Goal: Task Accomplishment & Management: Manage account settings

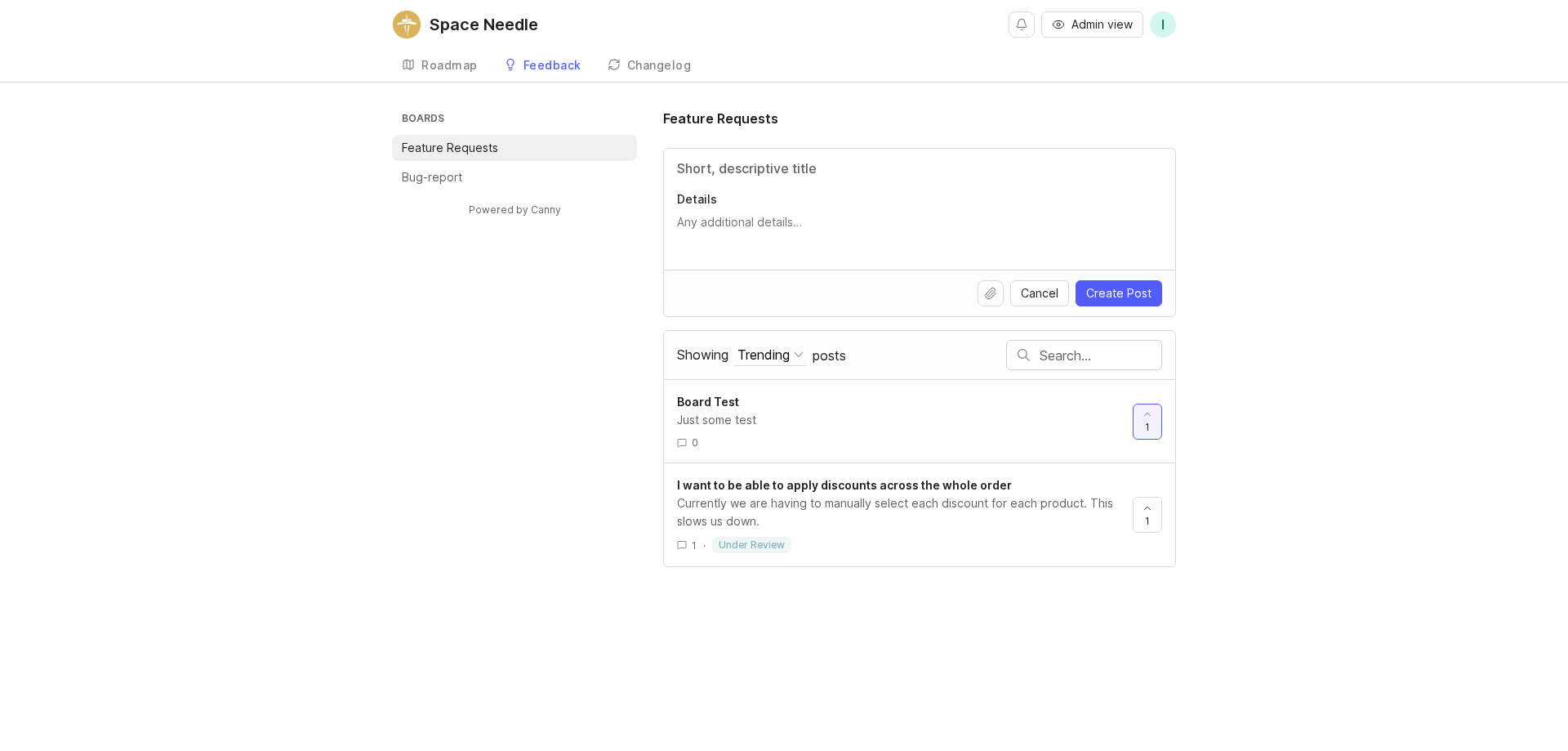
click at [669, 70] on div "Changelog" at bounding box center [659, 66] width 65 height 11
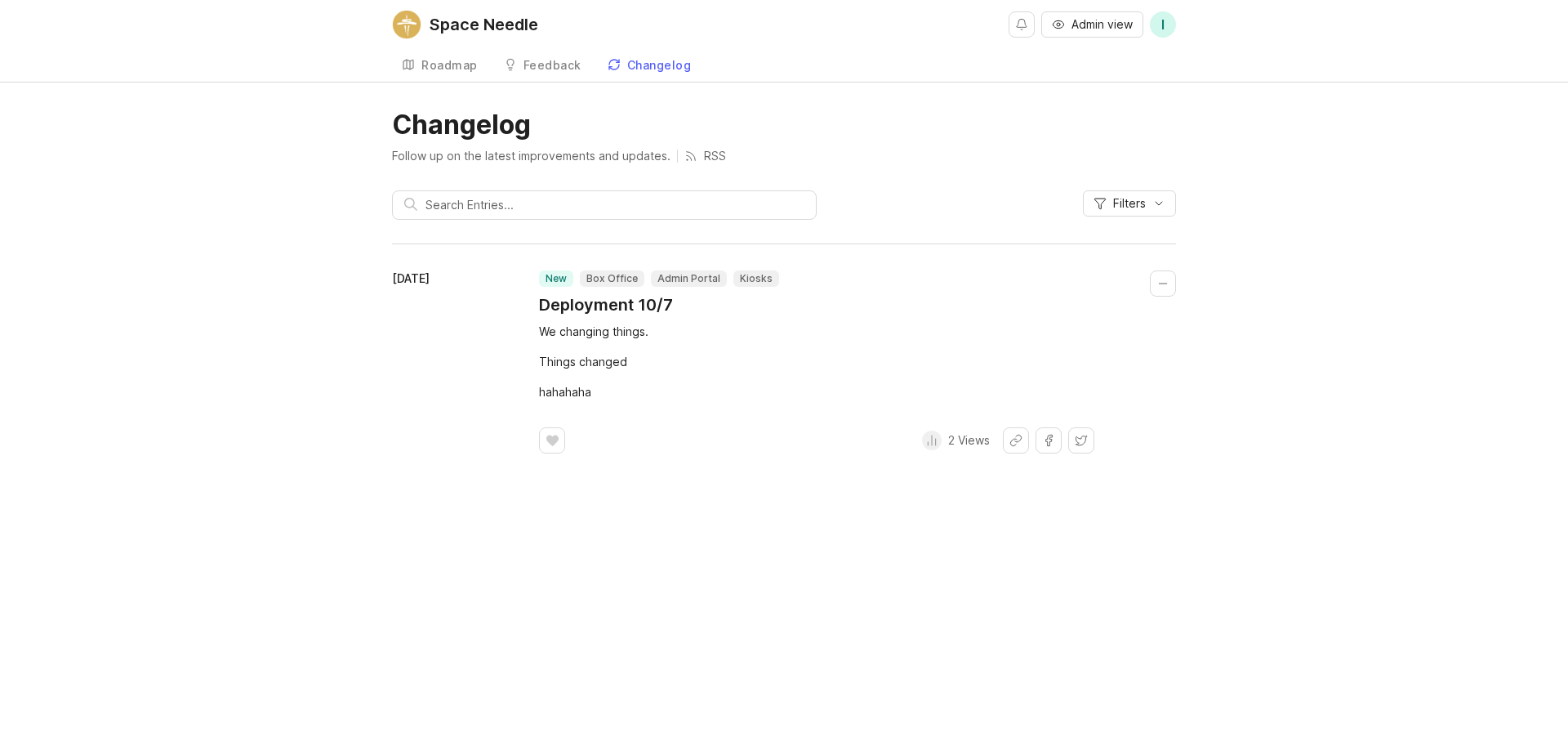
click at [712, 155] on p "RSS" at bounding box center [715, 155] width 22 height 16
click at [463, 24] on div "Space Needle" at bounding box center [484, 23] width 109 height 16
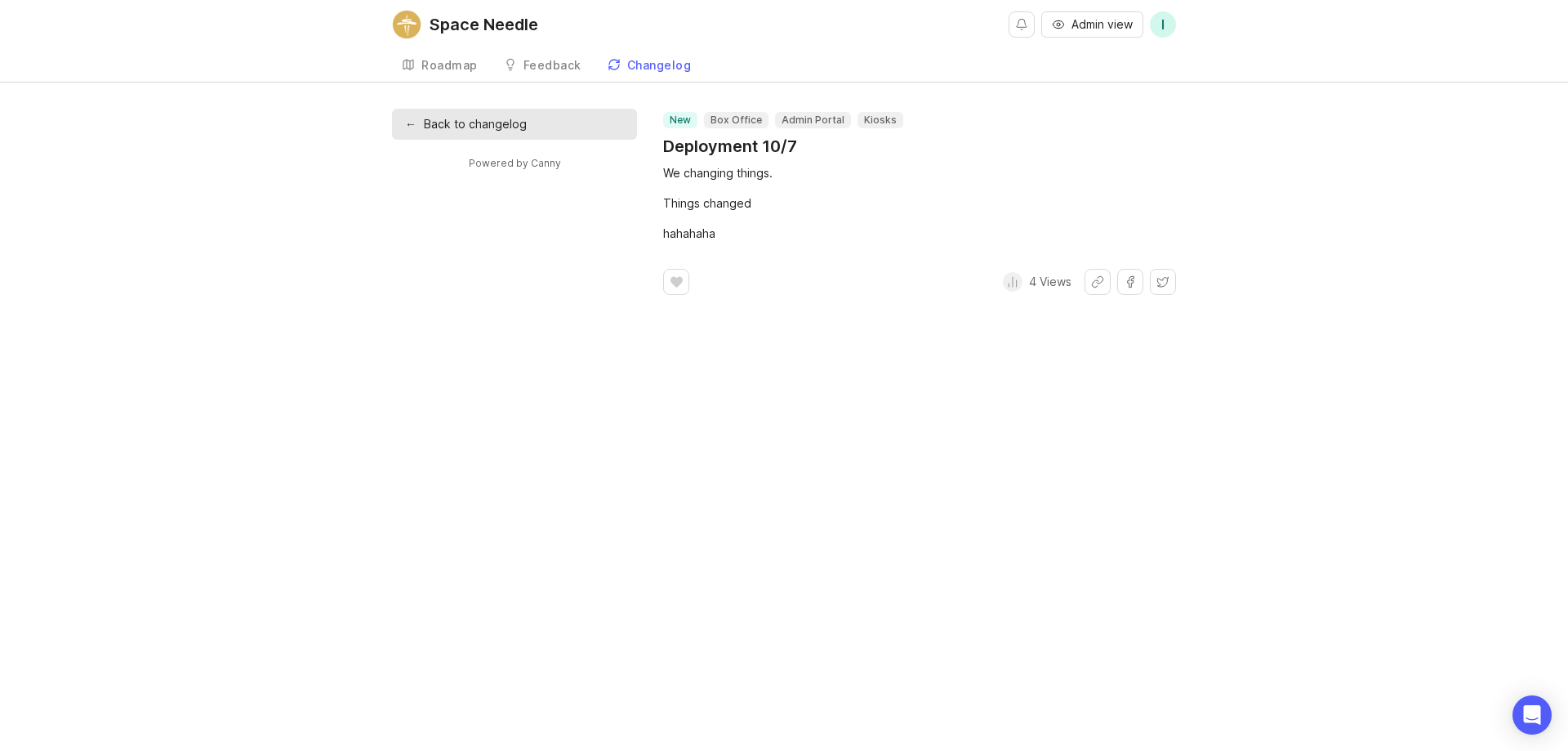
click at [451, 117] on link "← Back to changelog" at bounding box center [515, 124] width 245 height 31
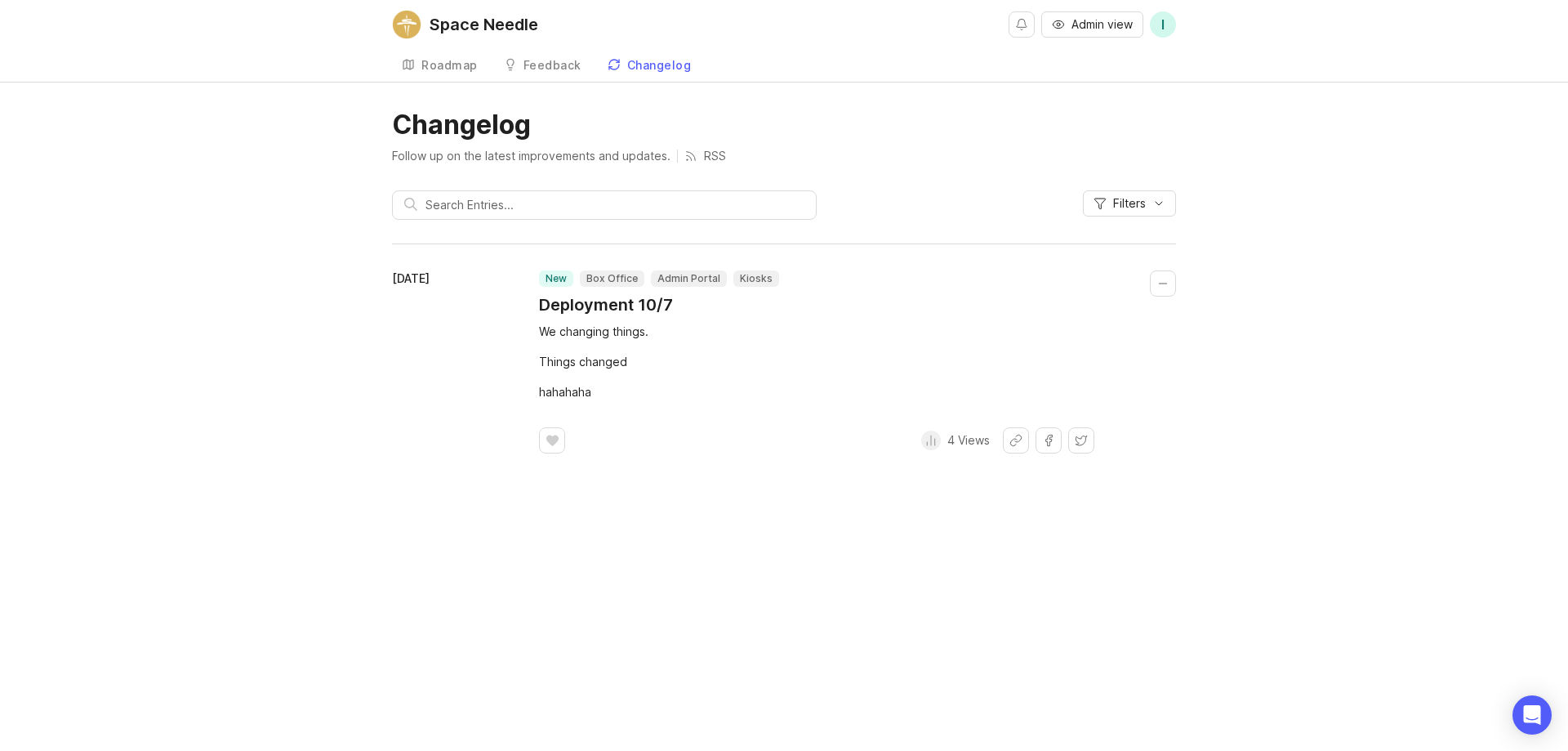
click at [1088, 13] on button "Admin view" at bounding box center [1092, 24] width 102 height 26
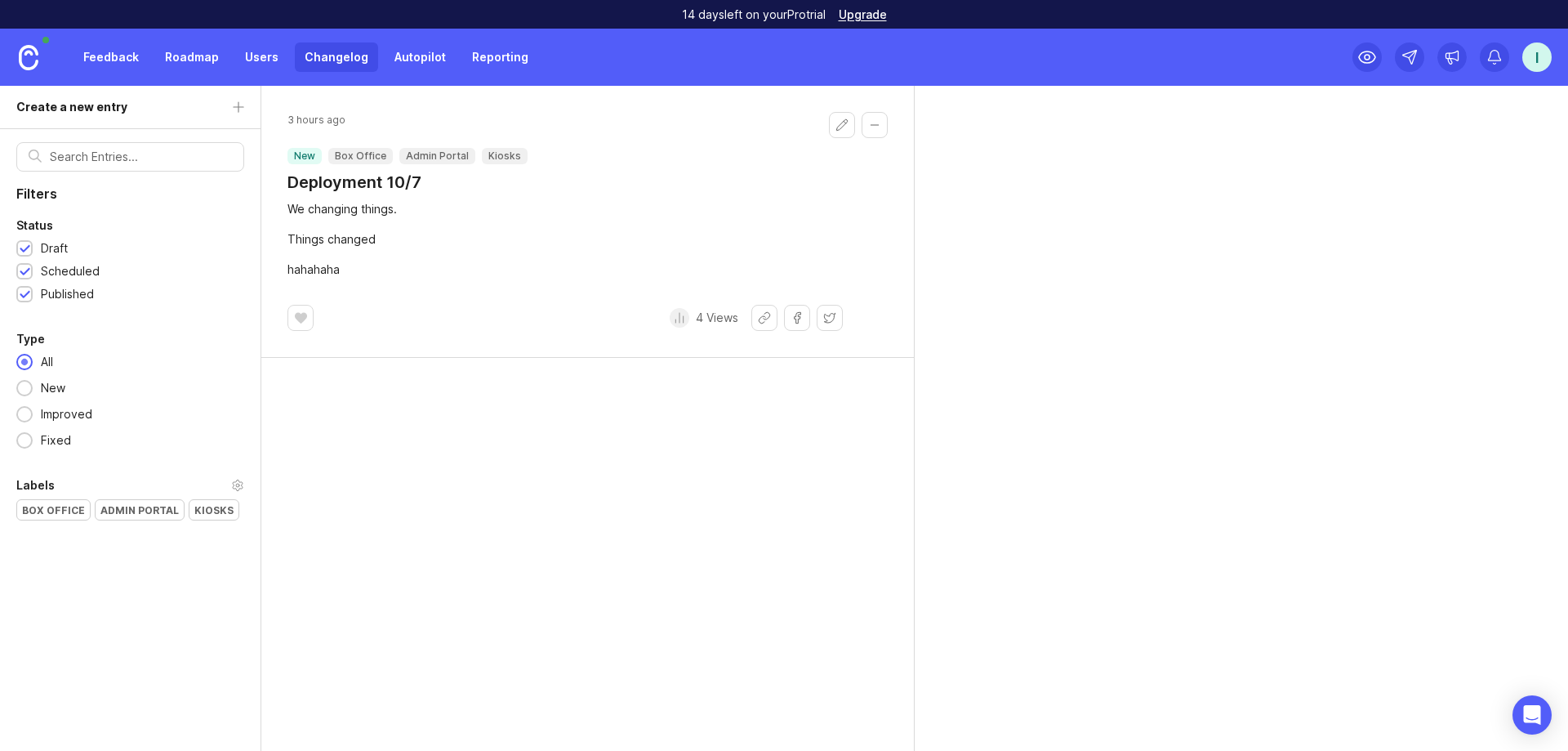
click at [1533, 60] on div "I" at bounding box center [1536, 56] width 29 height 29
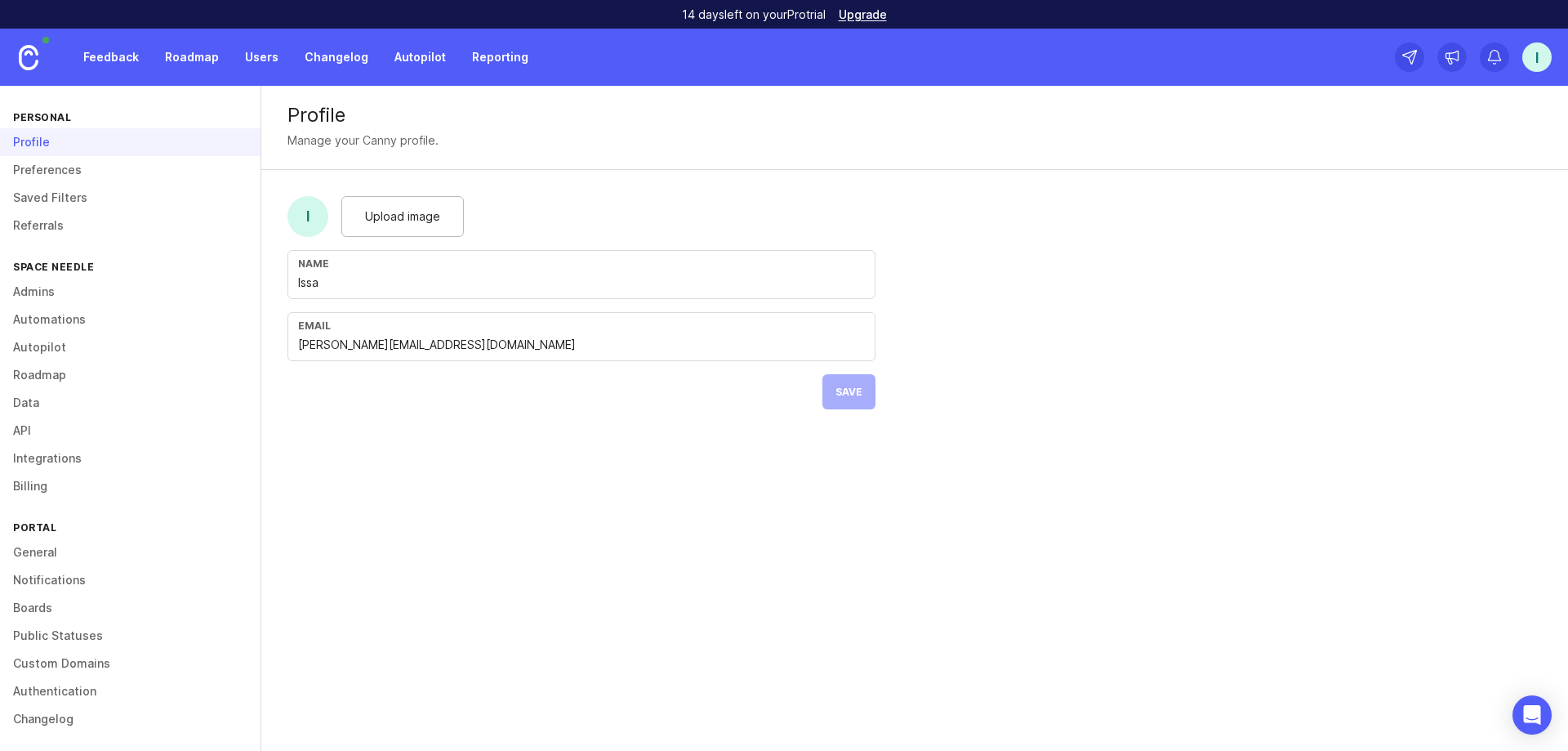
click at [138, 317] on link "Automations" at bounding box center [130, 319] width 260 height 28
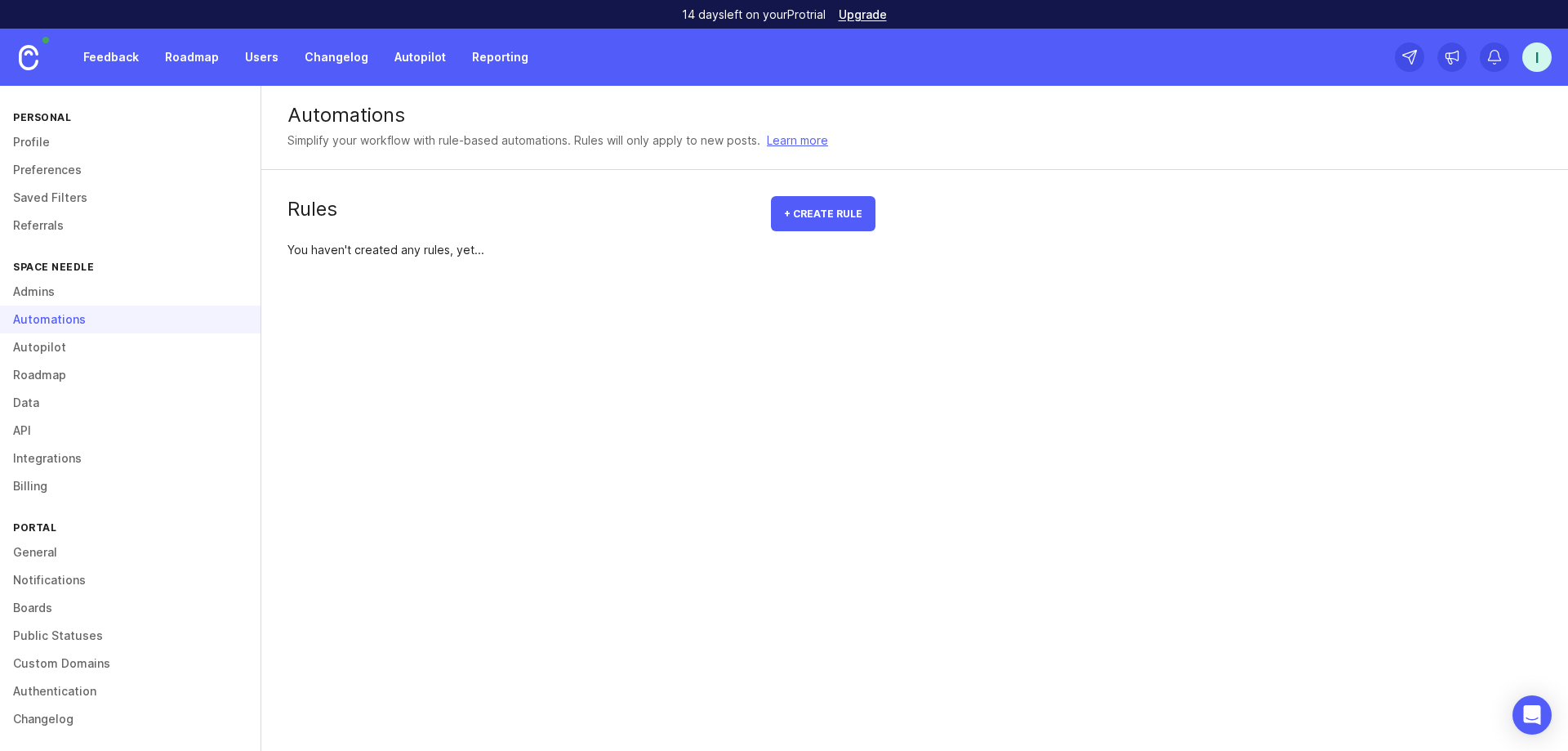
click at [816, 205] on button "+ Create rule" at bounding box center [823, 214] width 105 height 36
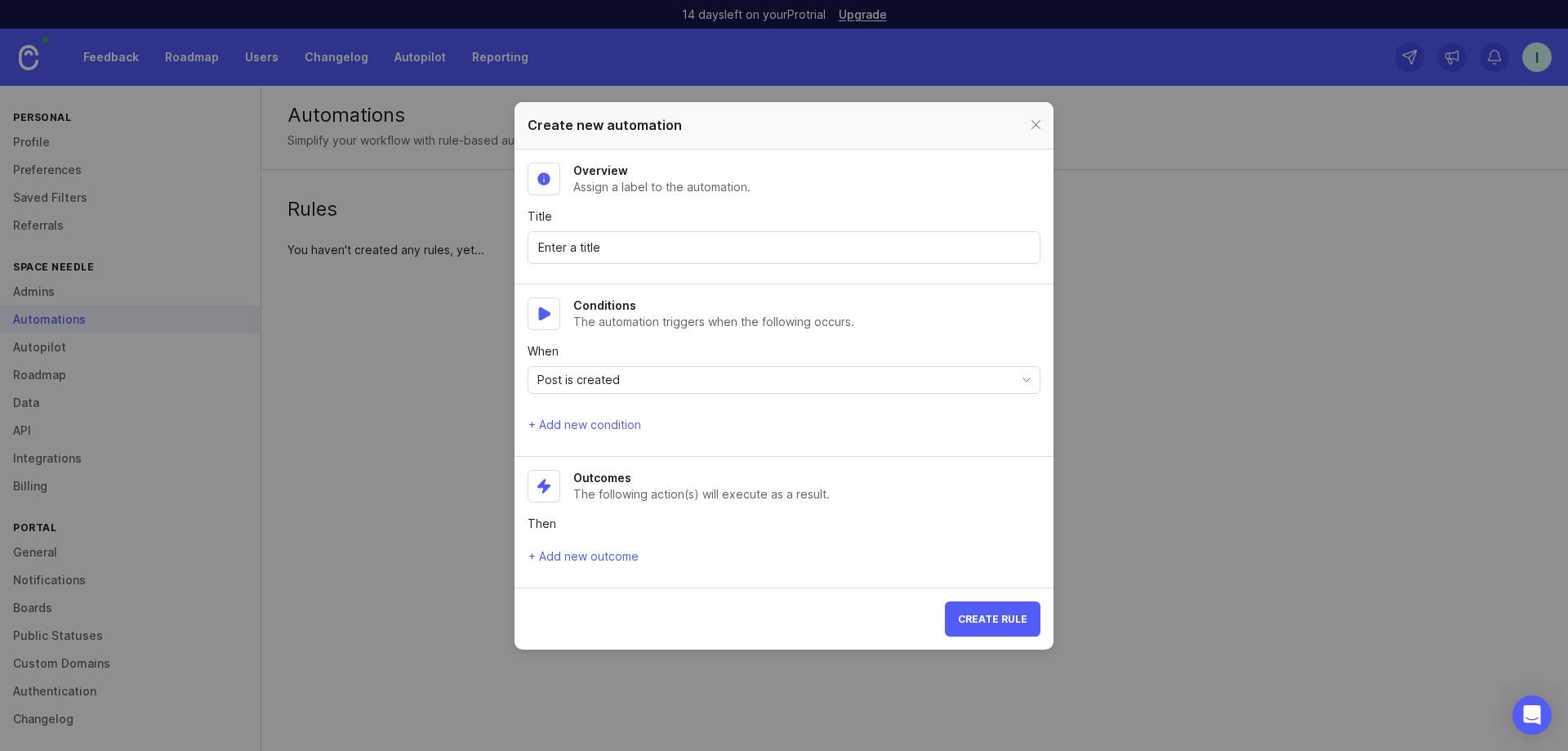
click at [657, 385] on div "Post is created" at bounding box center [770, 380] width 485 height 26
click at [655, 383] on div "Post is created" at bounding box center [770, 380] width 485 height 26
click at [652, 331] on div "Conditions The automation triggers when the following occurs. When Post is crea…" at bounding box center [784, 367] width 513 height 139
click at [589, 423] on span "+ Add new condition" at bounding box center [584, 424] width 112 height 16
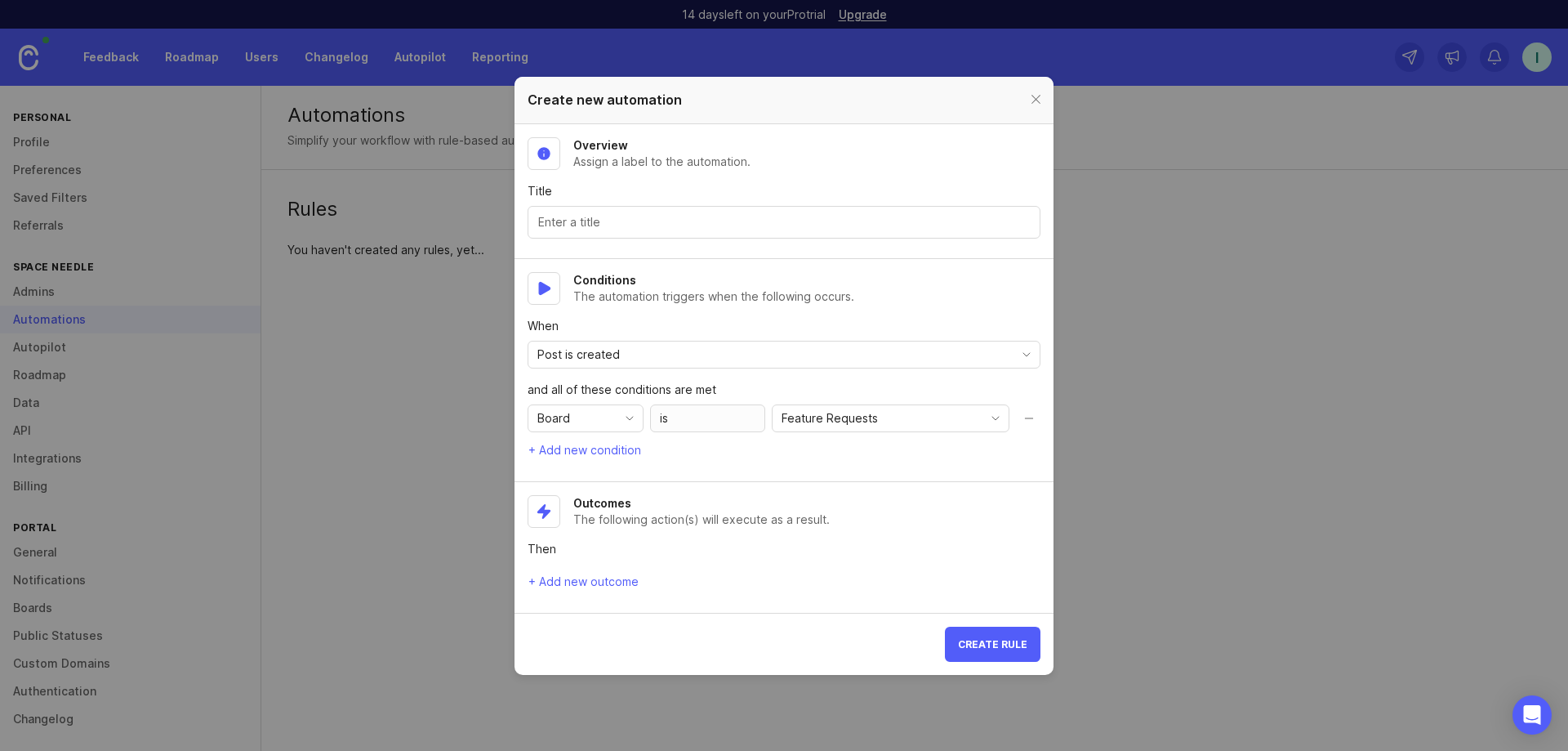
click at [620, 422] on icon "toggle icon" at bounding box center [630, 419] width 26 height 13
click at [594, 480] on span "Category" at bounding box center [568, 477] width 58 height 18
click at [594, 425] on div "Category" at bounding box center [572, 419] width 88 height 26
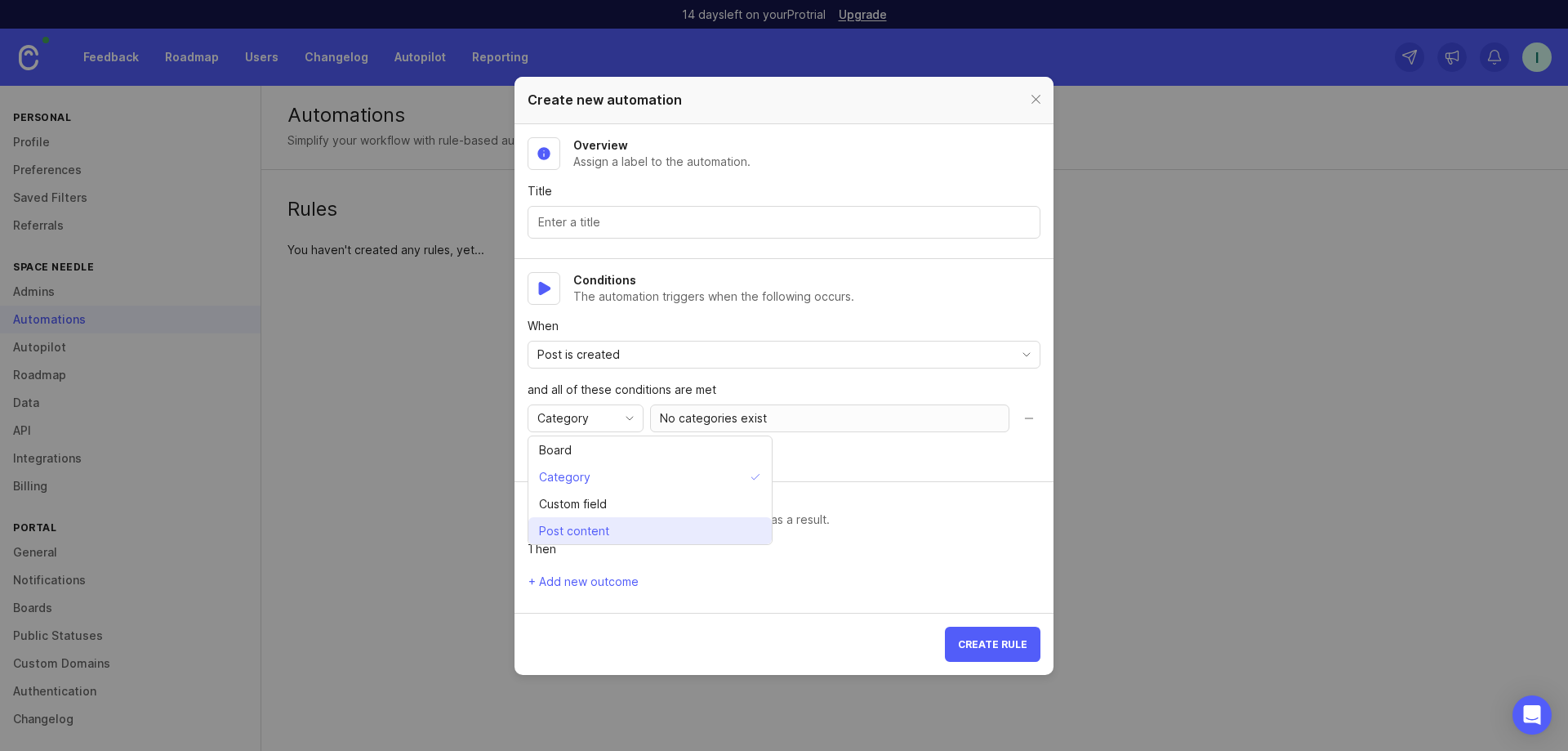
click at [621, 525] on li "Post content" at bounding box center [650, 530] width 243 height 27
click at [709, 415] on span "Contains all of" at bounding box center [698, 418] width 77 height 18
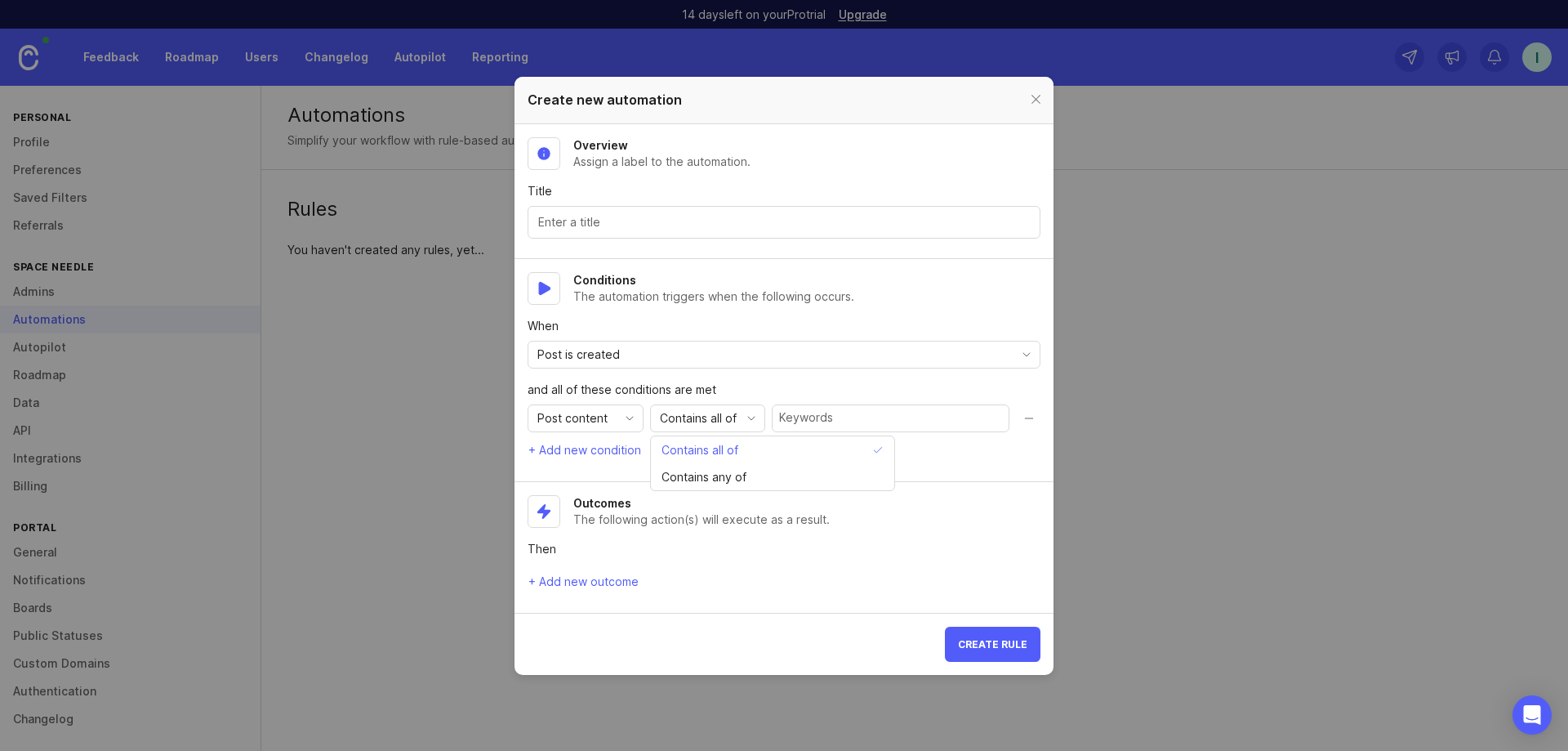
click at [709, 415] on span "Contains all of" at bounding box center [698, 418] width 77 height 18
click at [596, 448] on span "+ Add new condition" at bounding box center [584, 449] width 112 height 16
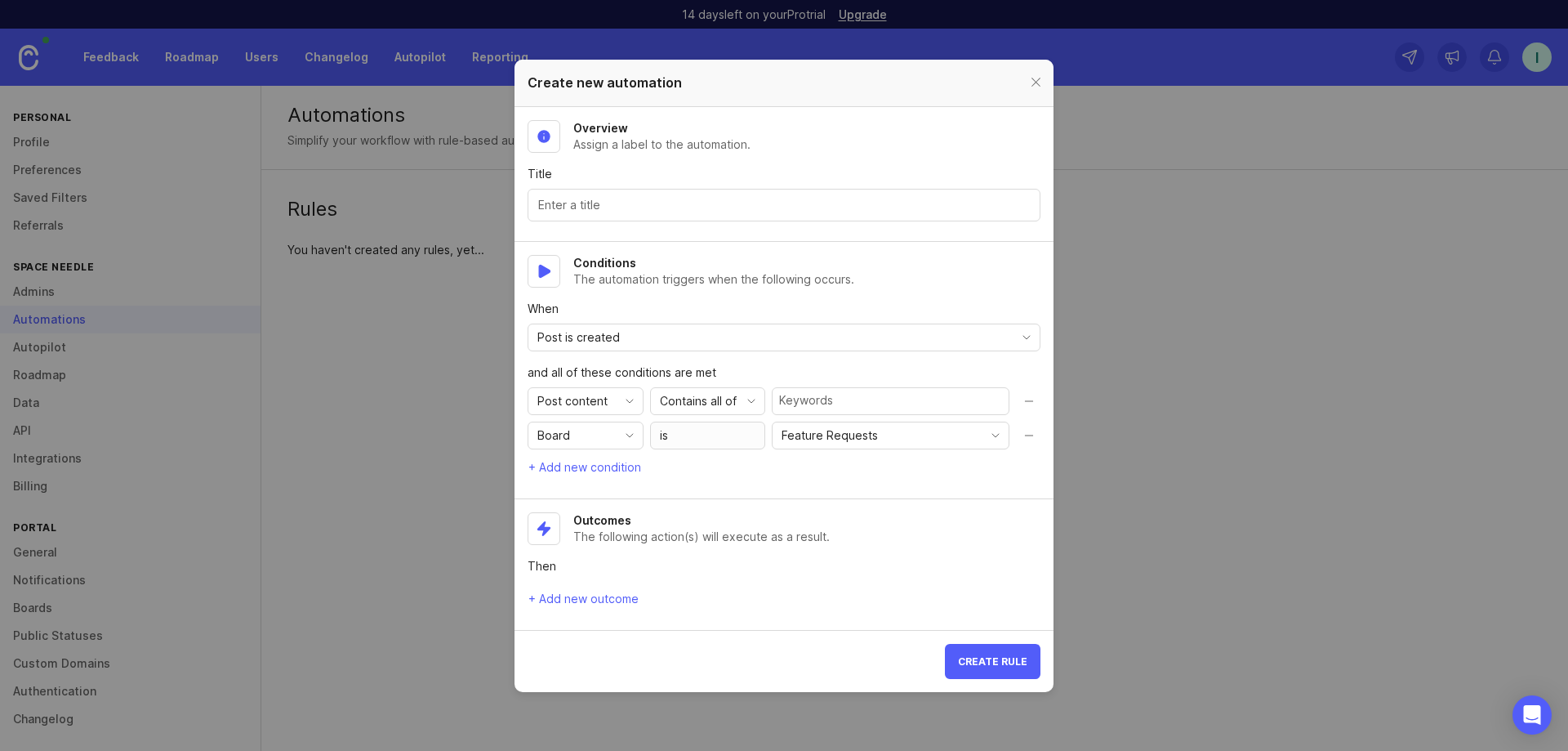
click at [1020, 438] on button "Remove condition" at bounding box center [1029, 435] width 26 height 28
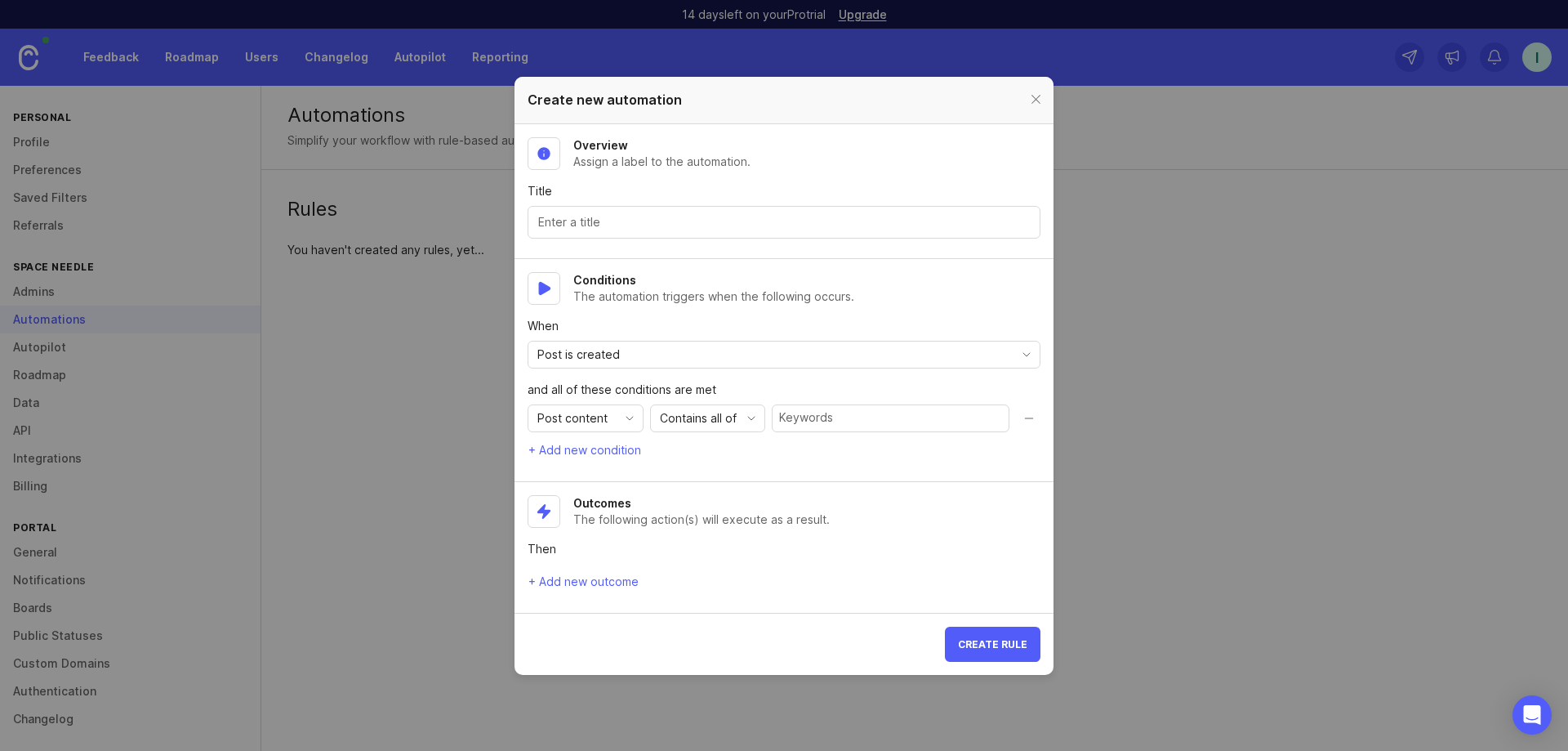
click at [600, 424] on span "Post content" at bounding box center [572, 418] width 70 height 18
click at [968, 488] on section "Outcomes The following action(s) will execute as a result. Then + Add new outco…" at bounding box center [784, 548] width 539 height 131
click at [1048, 101] on header "Create new automation" at bounding box center [784, 100] width 539 height 48
click at [1032, 98] on div at bounding box center [1035, 100] width 19 height 21
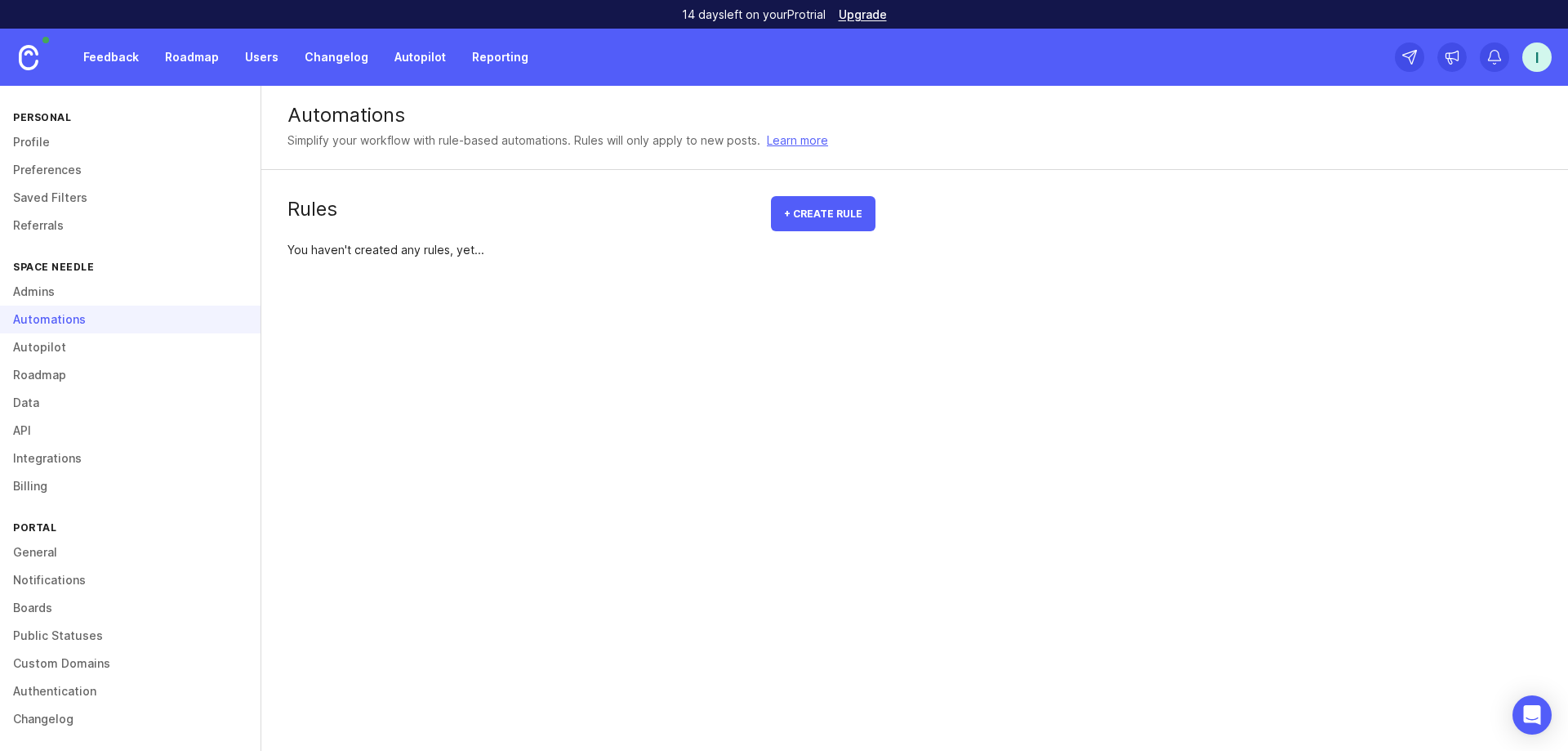
click at [66, 382] on link "Roadmap" at bounding box center [130, 376] width 260 height 28
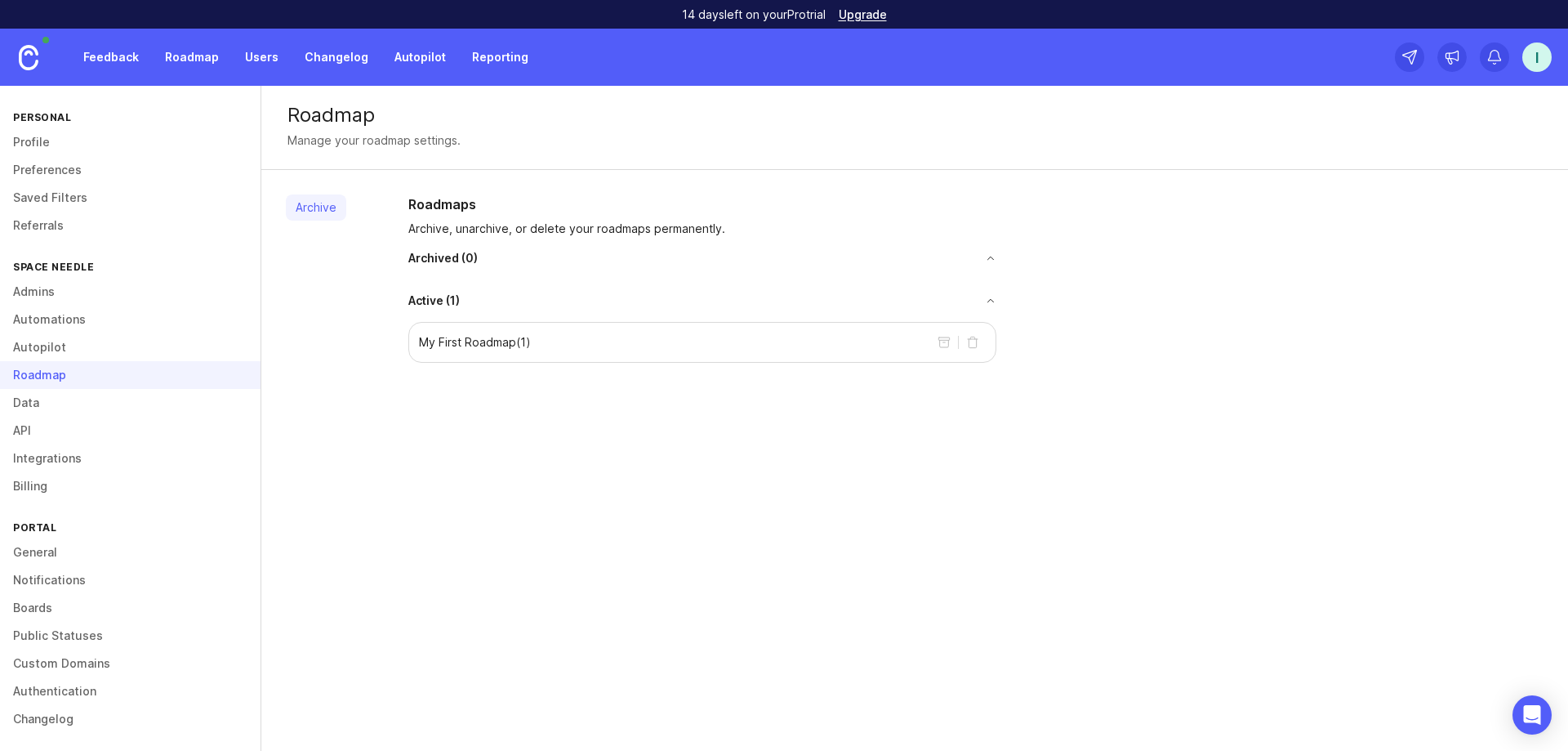
click at [20, 404] on link "Data" at bounding box center [130, 403] width 260 height 28
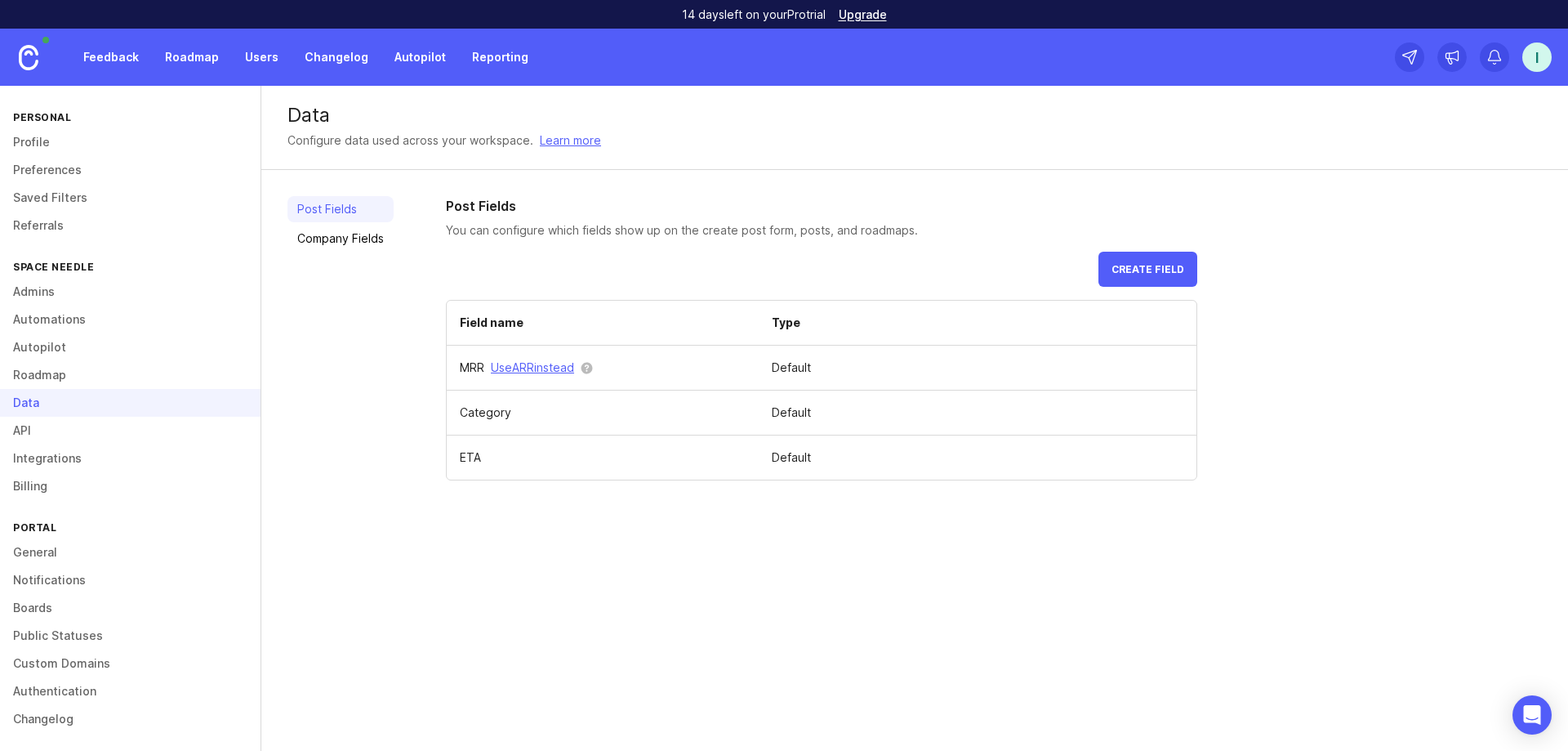
click at [90, 463] on link "Integrations" at bounding box center [130, 459] width 260 height 28
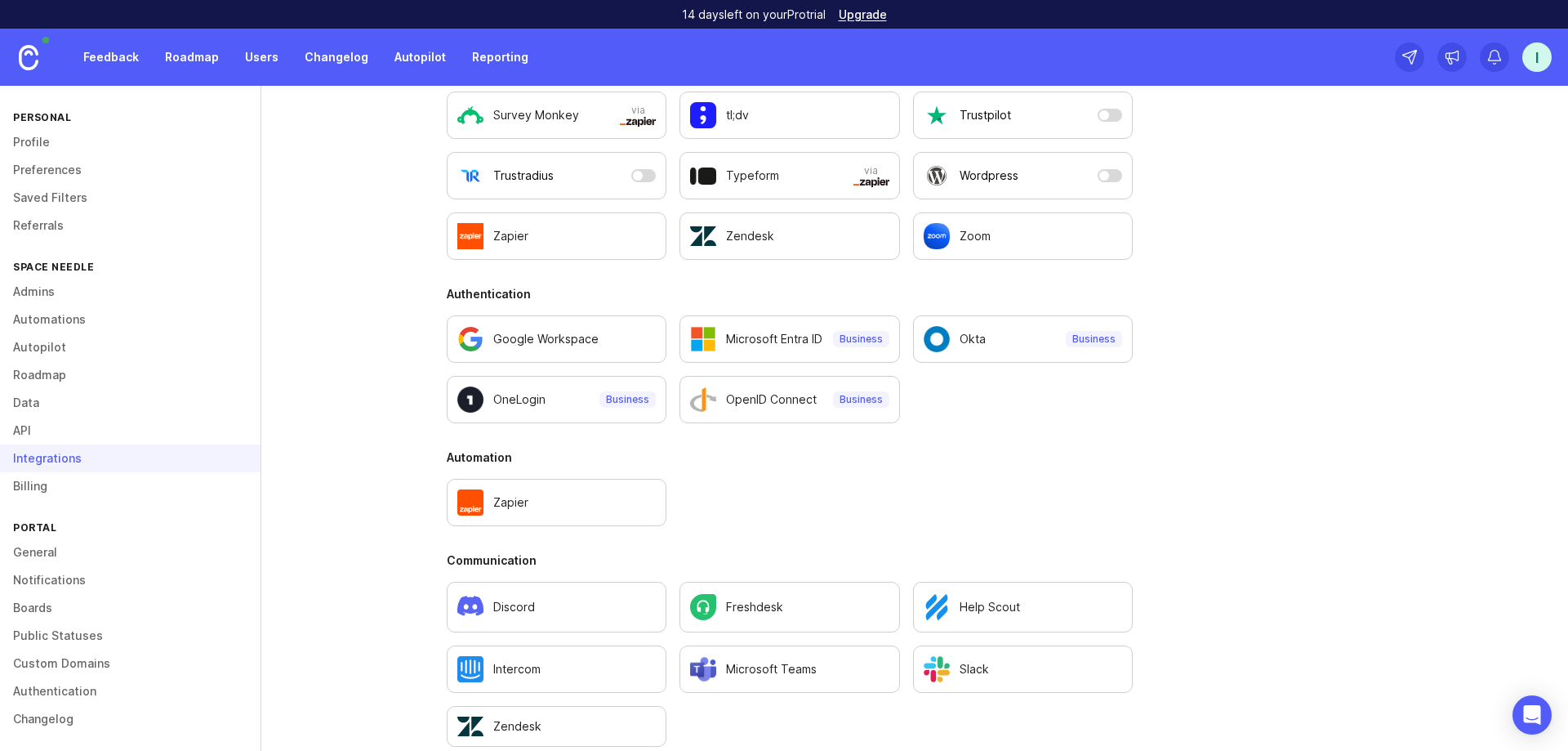
scroll to position [898, 0]
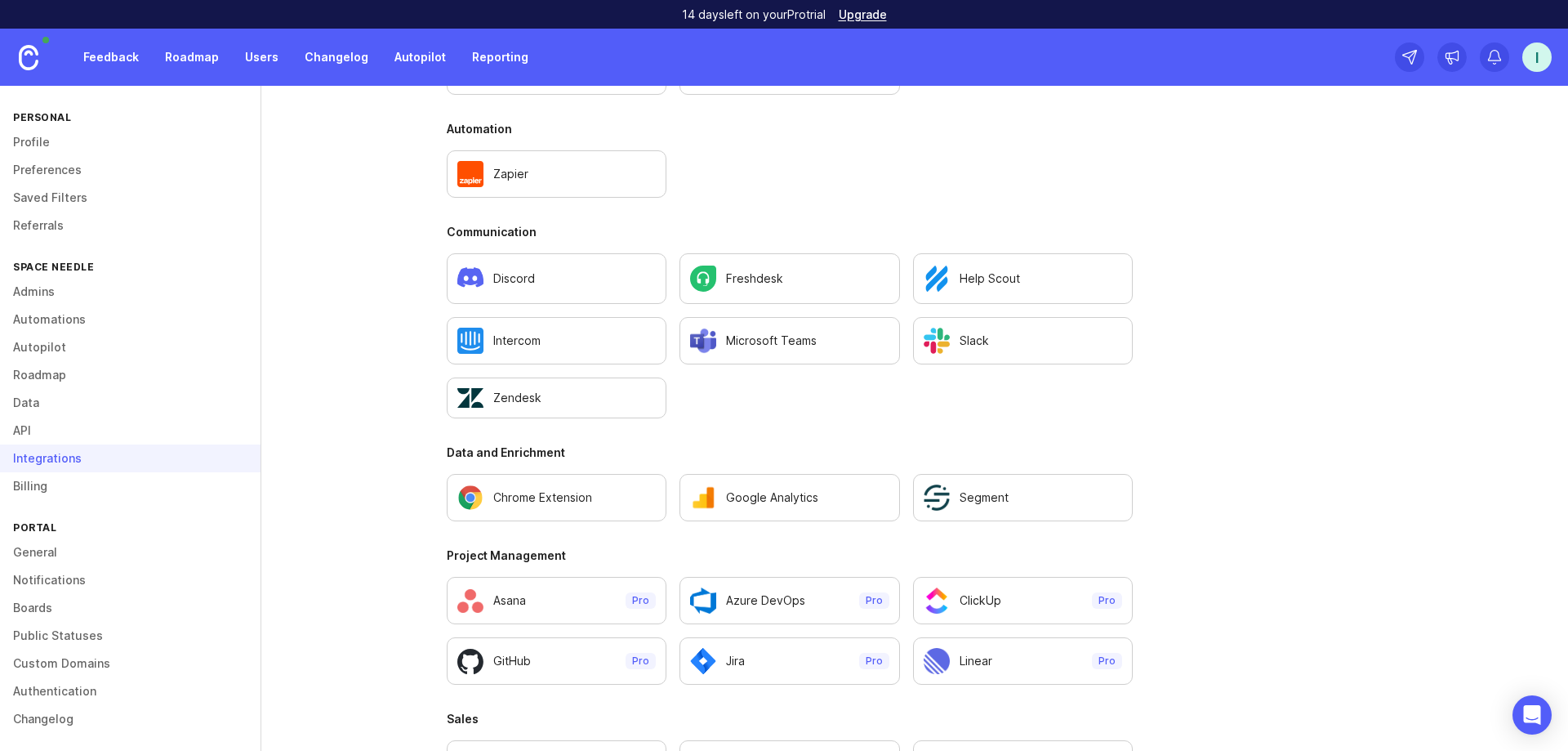
click at [97, 643] on link "Public Statuses" at bounding box center [130, 636] width 260 height 28
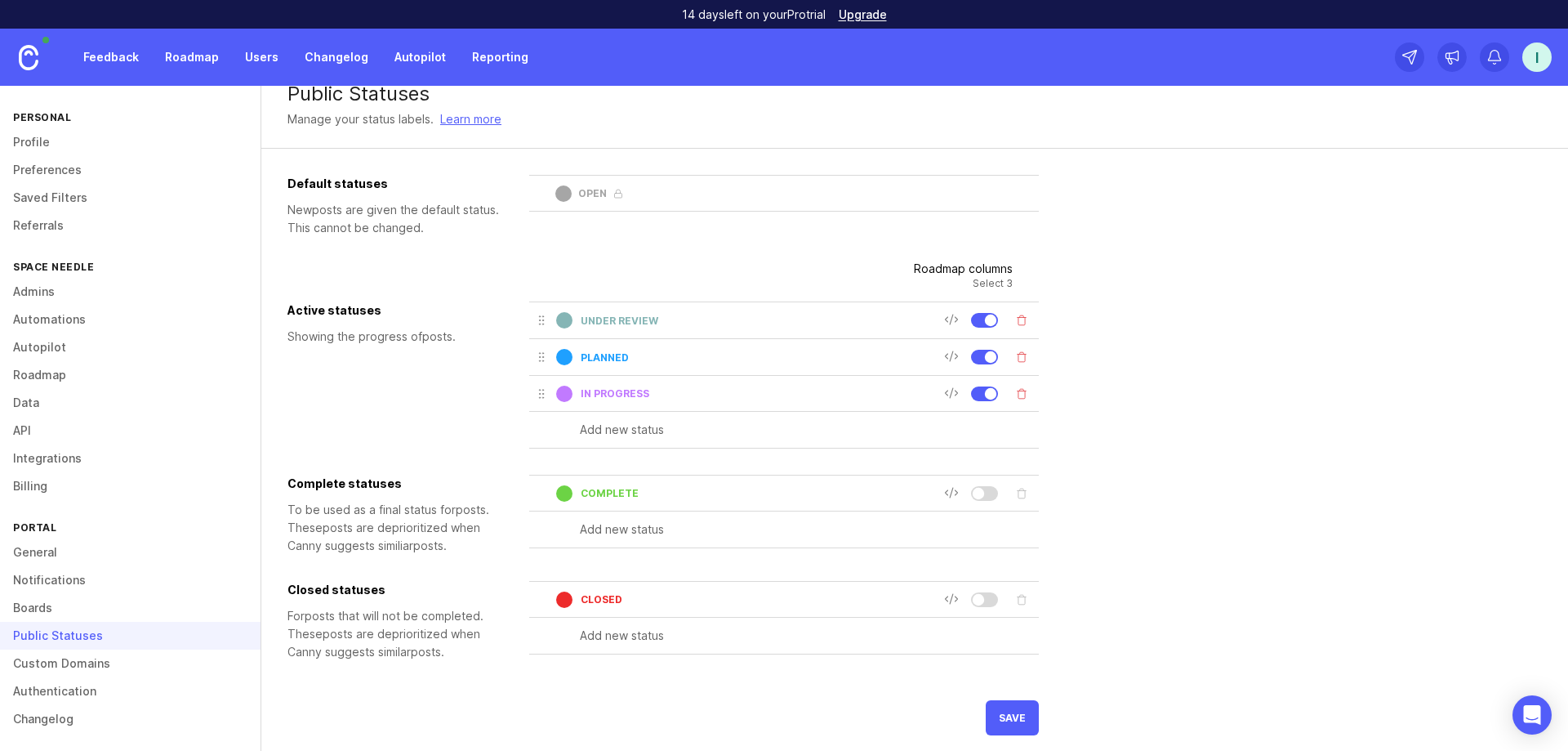
scroll to position [32, 0]
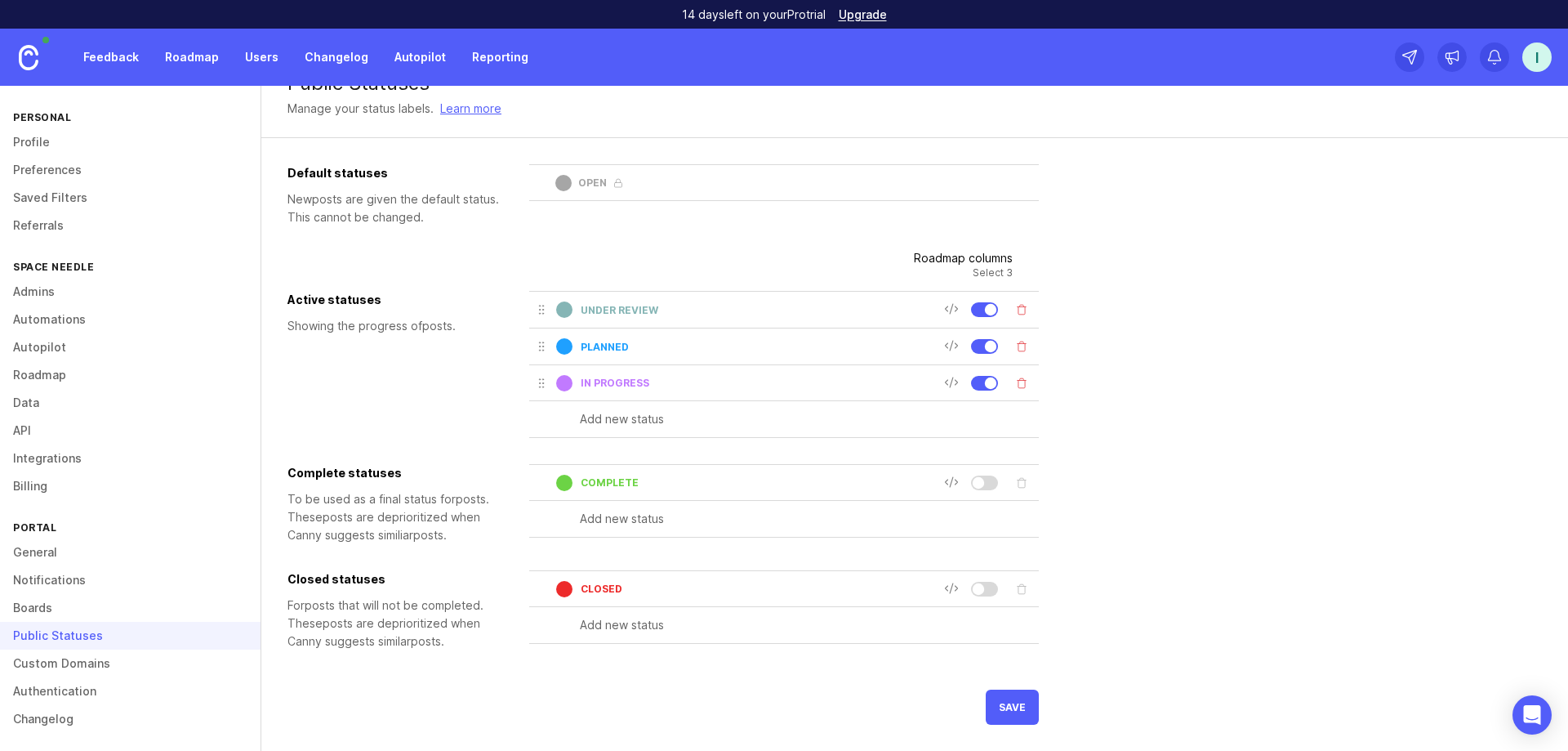
click at [981, 488] on div at bounding box center [984, 483] width 27 height 15
click at [985, 583] on div at bounding box center [984, 589] width 27 height 15
click at [65, 669] on link "Custom Domains" at bounding box center [130, 663] width 260 height 28
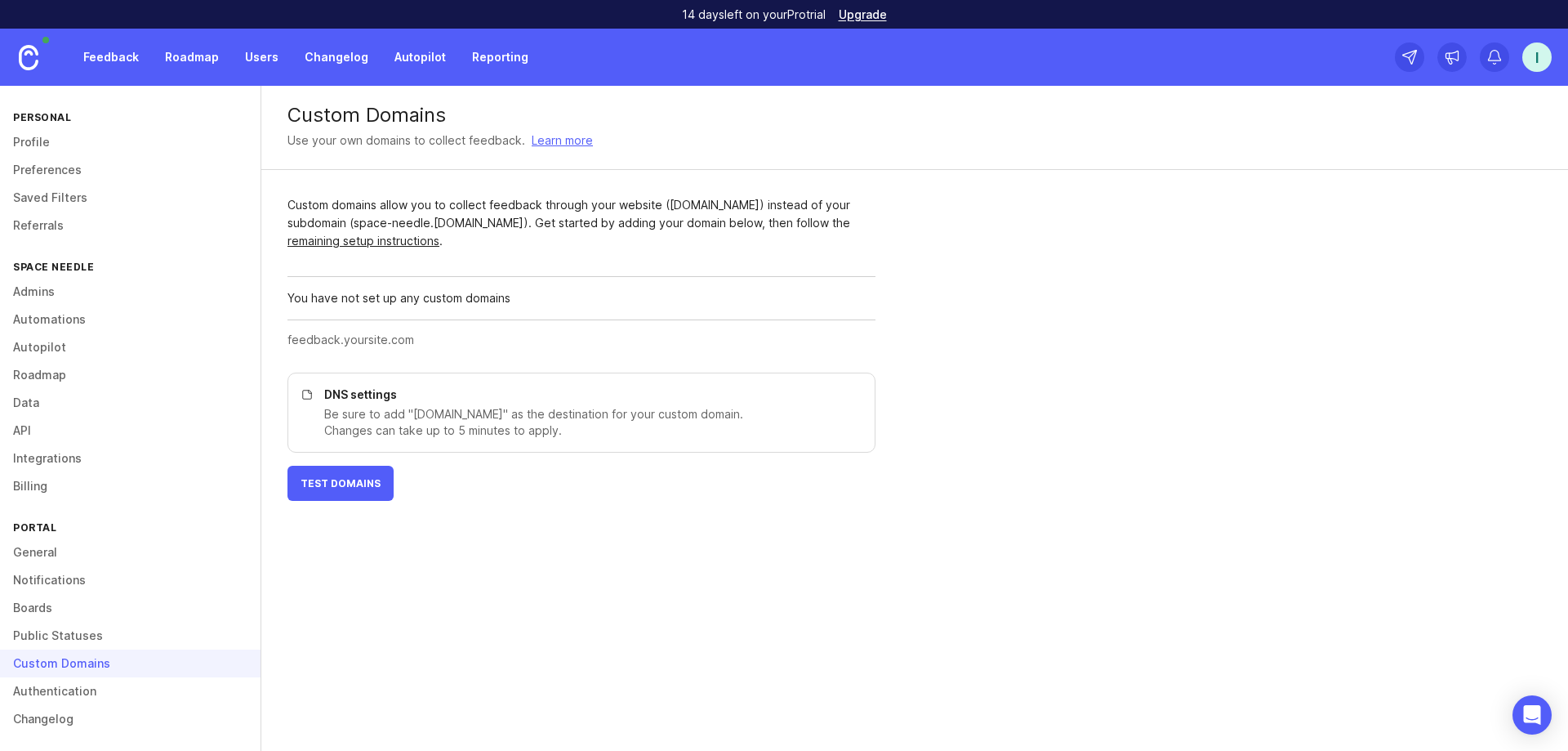
click at [86, 695] on link "Authentication" at bounding box center [130, 691] width 260 height 28
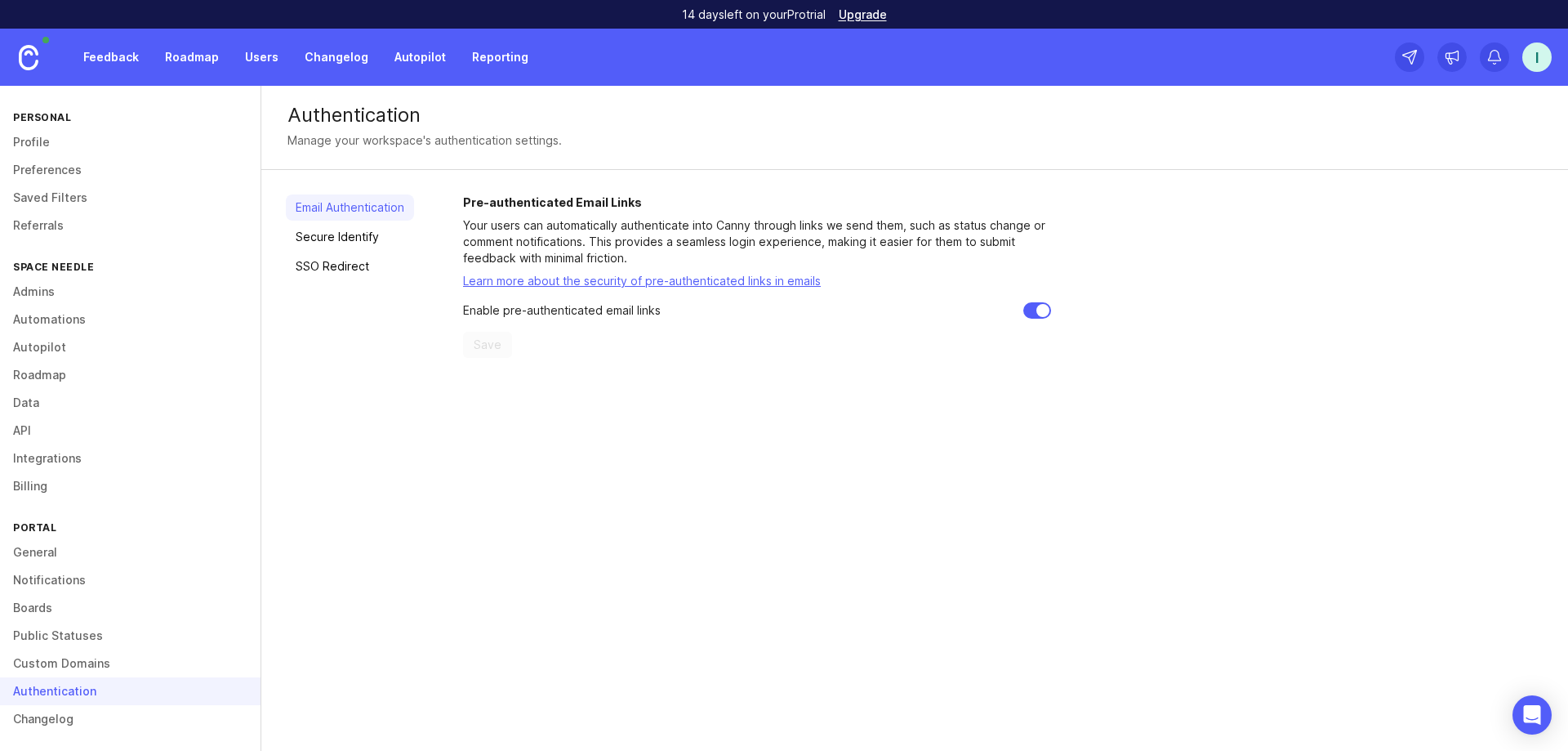
click at [319, 271] on link "SSO Redirect" at bounding box center [349, 266] width 128 height 26
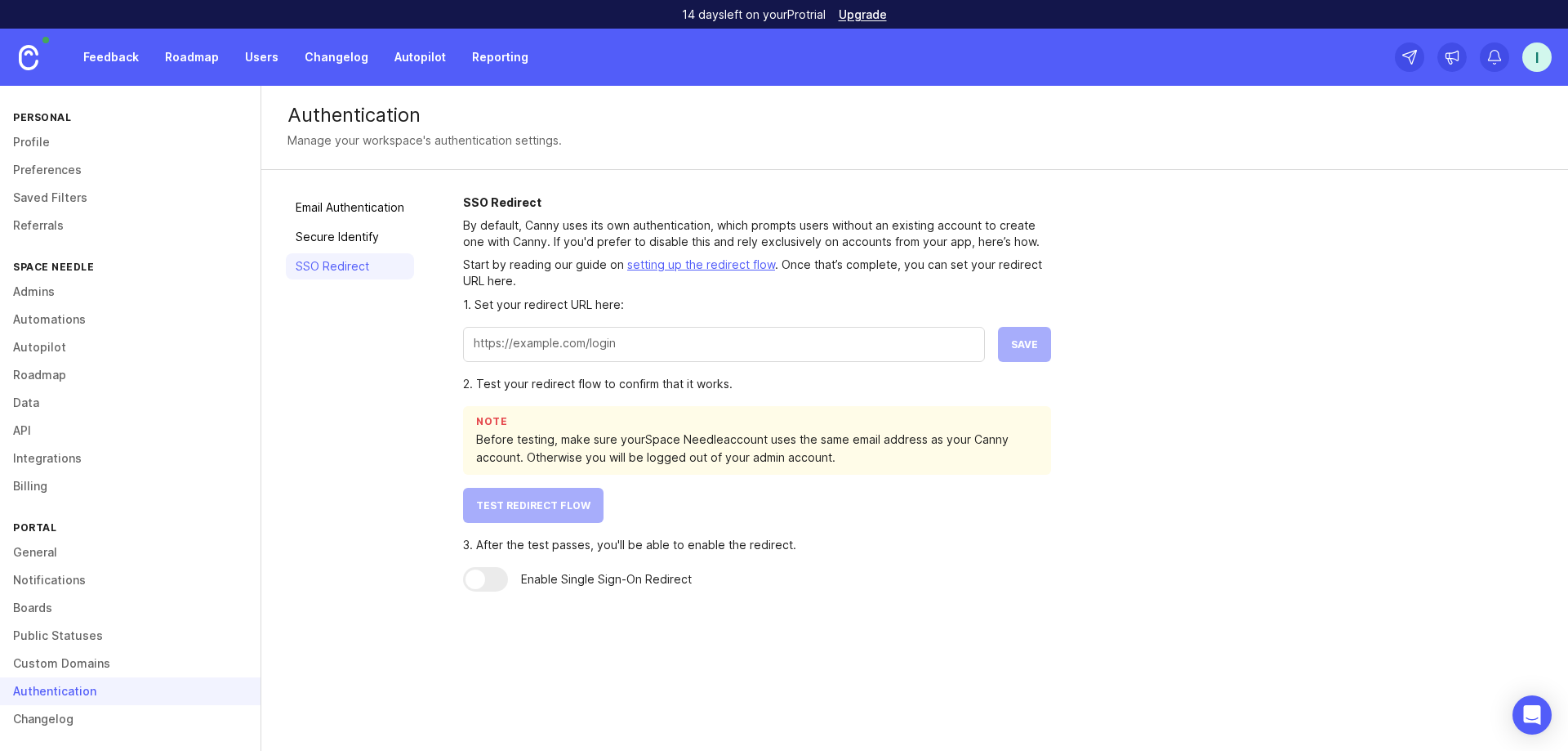
click at [337, 238] on link "Secure Identify" at bounding box center [349, 237] width 128 height 26
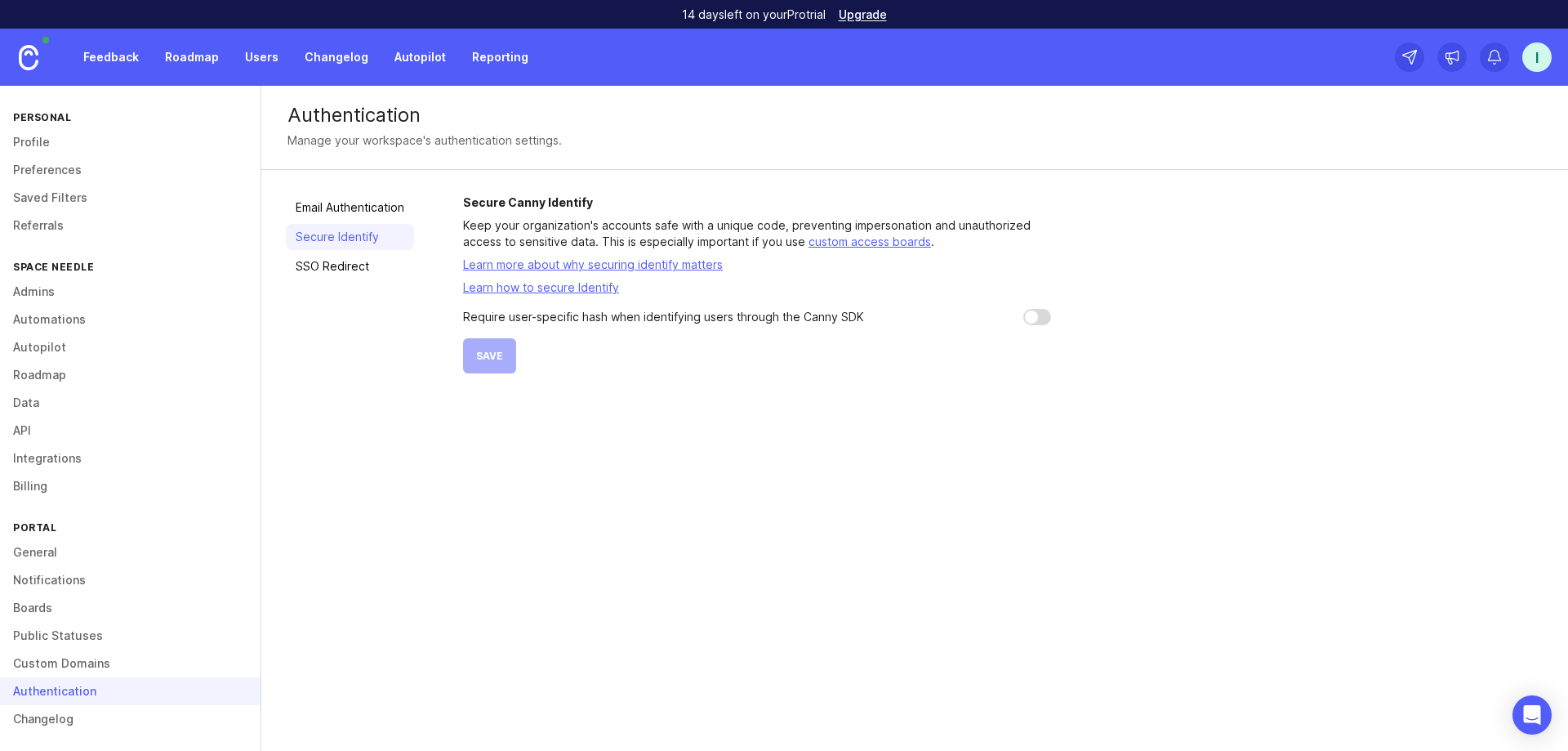
scroll to position [3, 0]
click at [61, 724] on link "Changelog" at bounding box center [130, 716] width 260 height 28
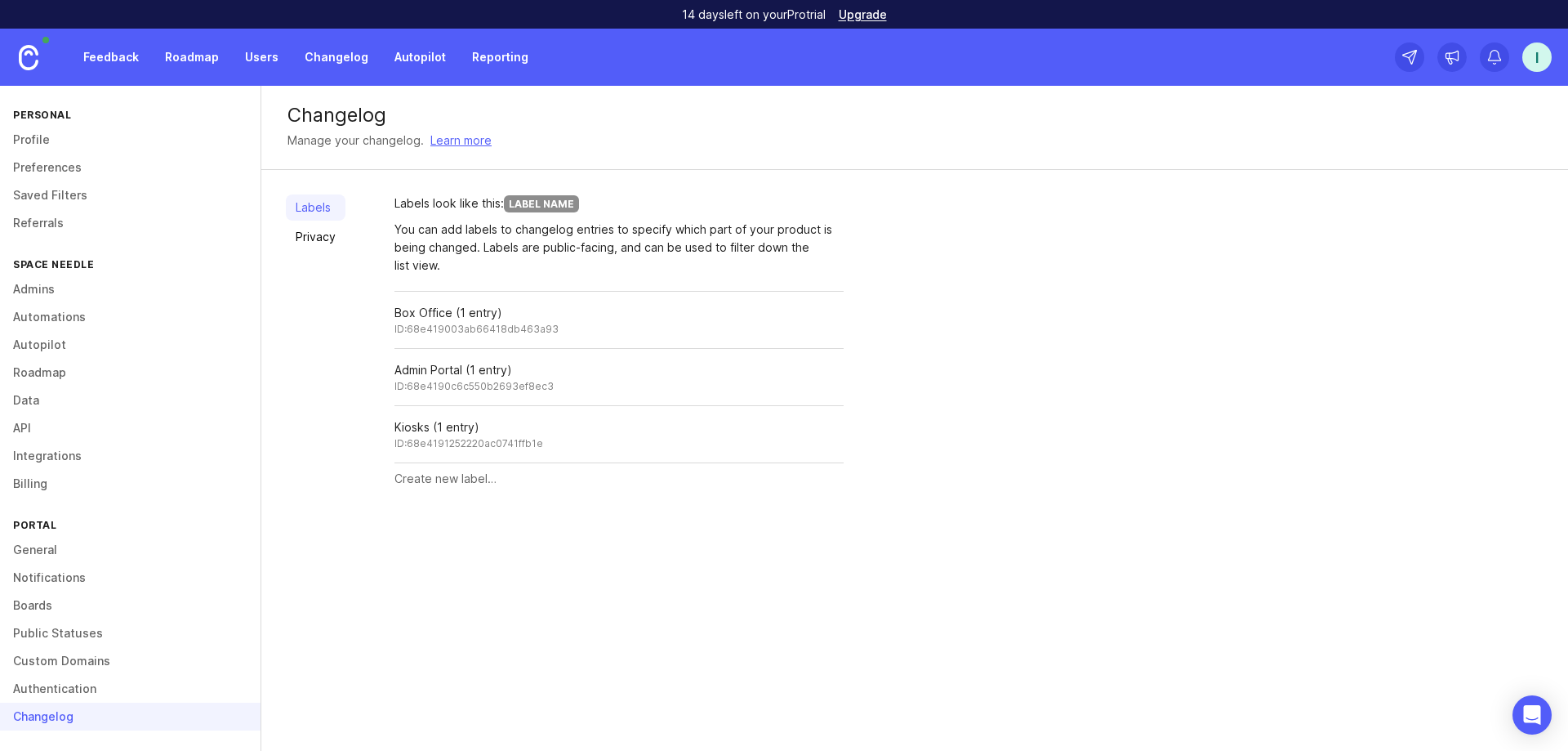
click at [326, 240] on link "Privacy" at bounding box center [315, 237] width 60 height 26
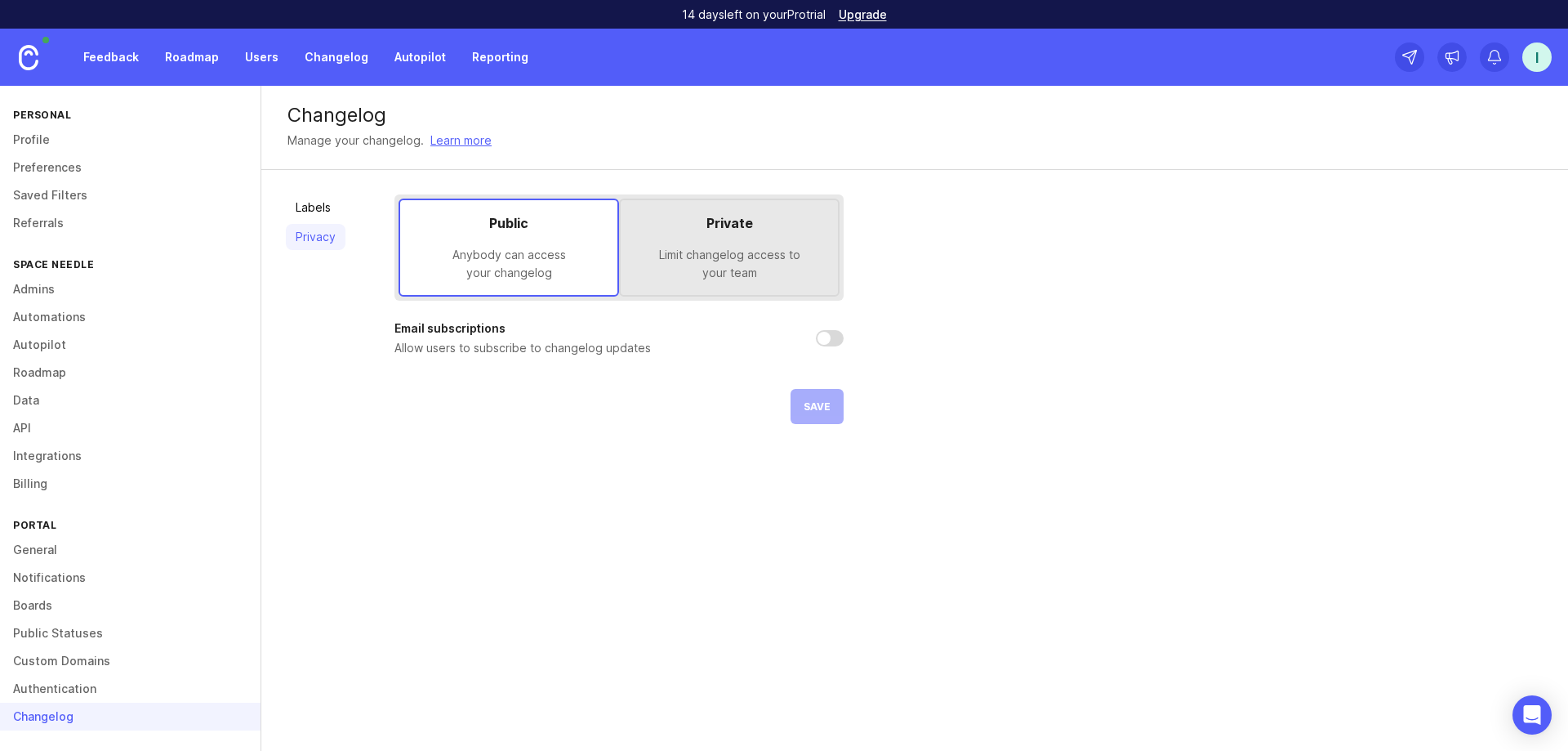
click at [830, 347] on div "Email subscriptions Allow users to subscribe to changelog updates" at bounding box center [619, 338] width 449 height 36
click at [830, 340] on input "checkbox" at bounding box center [829, 337] width 28 height 16
checkbox input "true"
click at [716, 263] on div "Limit changelog access to your team" at bounding box center [729, 264] width 191 height 36
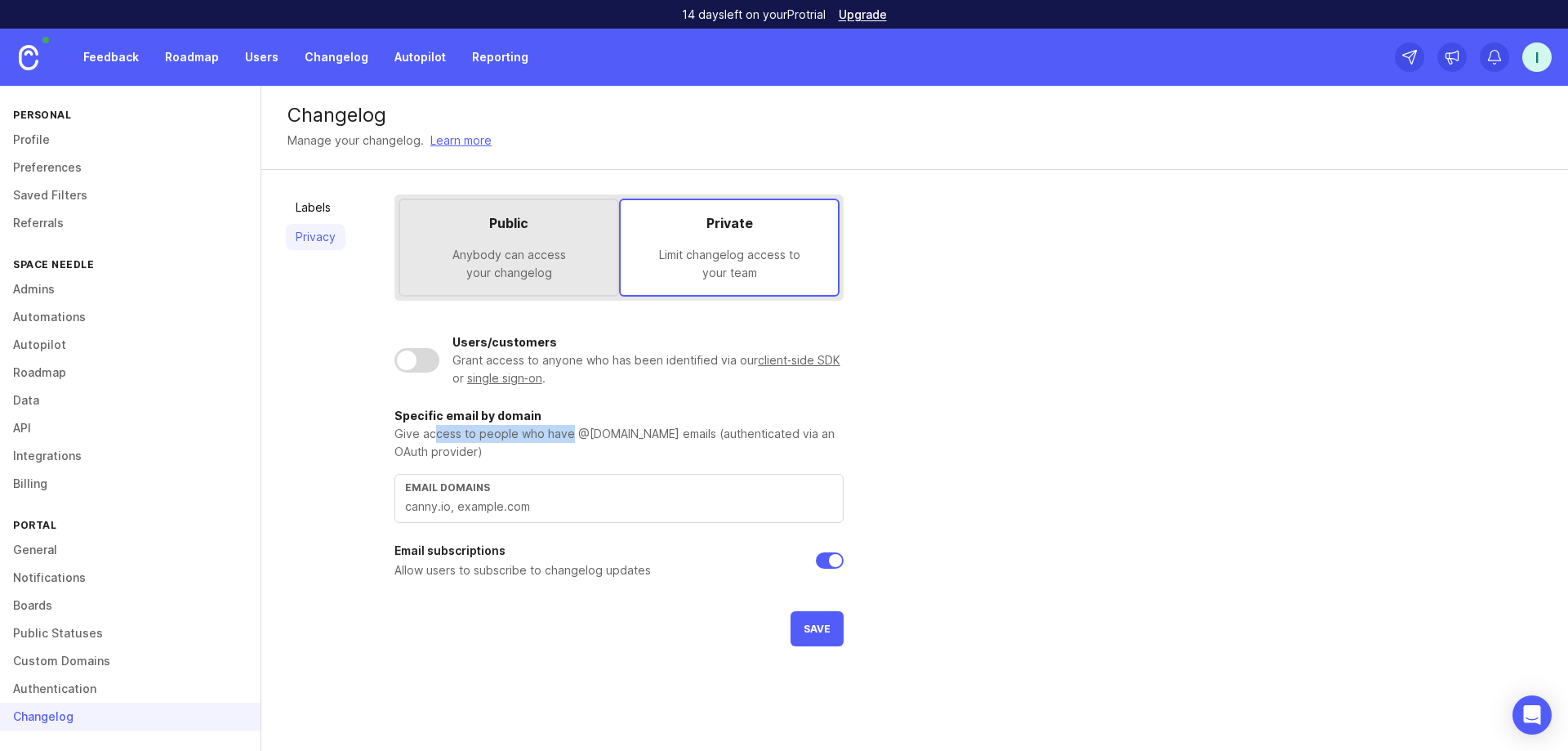
drag, startPoint x: 434, startPoint y: 437, endPoint x: 570, endPoint y: 425, distance: 136.5
click at [570, 425] on div "Give access to people who have @yourcompany.com emails (authenticated via an OA…" at bounding box center [619, 443] width 449 height 36
drag, startPoint x: 561, startPoint y: 429, endPoint x: 779, endPoint y: 434, distance: 218.1
click at [779, 434] on div "Give access to people who have @yourcompany.com emails (authenticated via an OA…" at bounding box center [619, 443] width 449 height 36
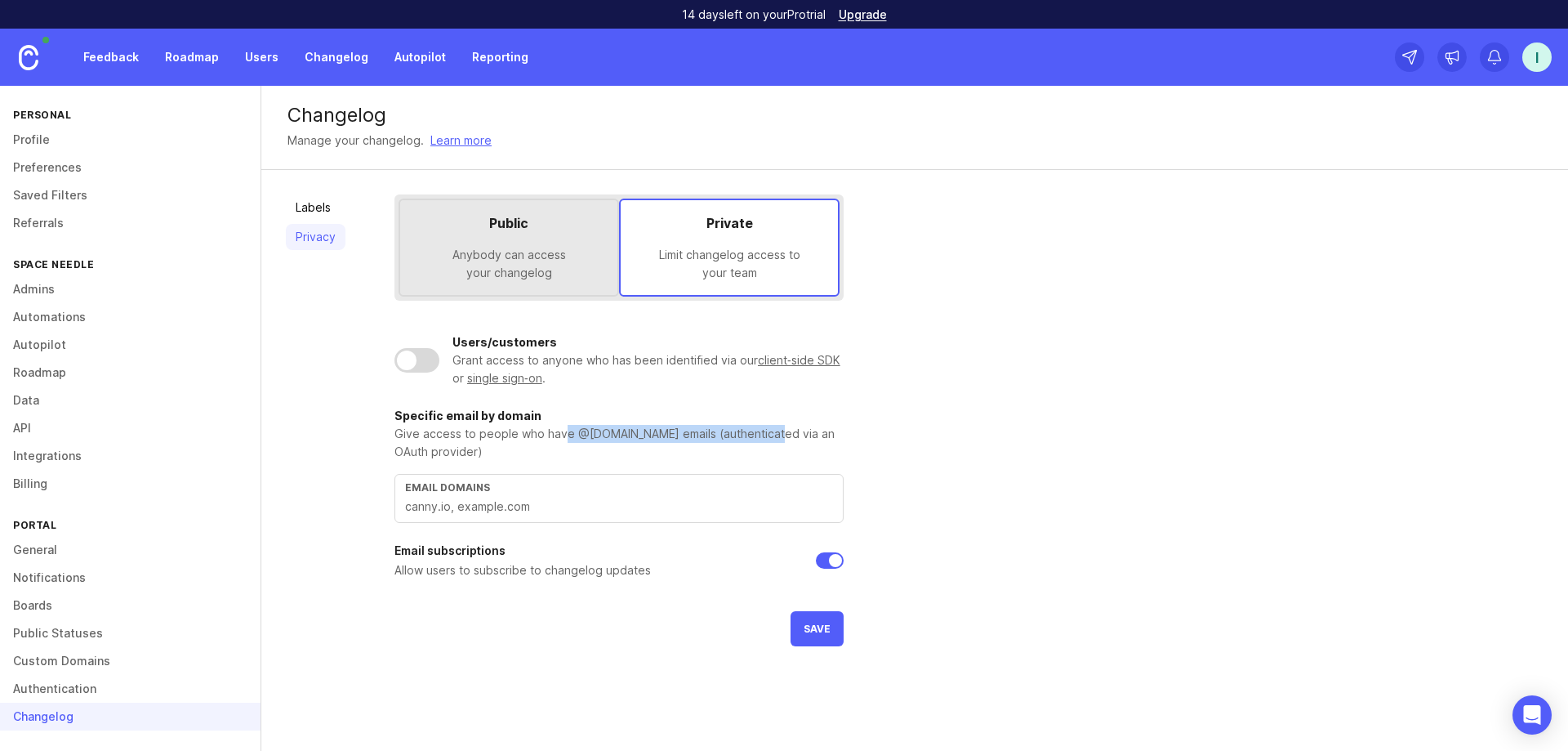
click at [779, 434] on div "Give access to people who have @yourcompany.com emails (authenticated via an OA…" at bounding box center [619, 443] width 449 height 36
click at [492, 524] on div "Public Anybody can access your changelog Private Limit changelog access to your…" at bounding box center [619, 420] width 449 height 451
click at [494, 505] on input "text" at bounding box center [619, 506] width 428 height 18
click at [470, 261] on div "Anybody can access your changelog" at bounding box center [508, 264] width 191 height 36
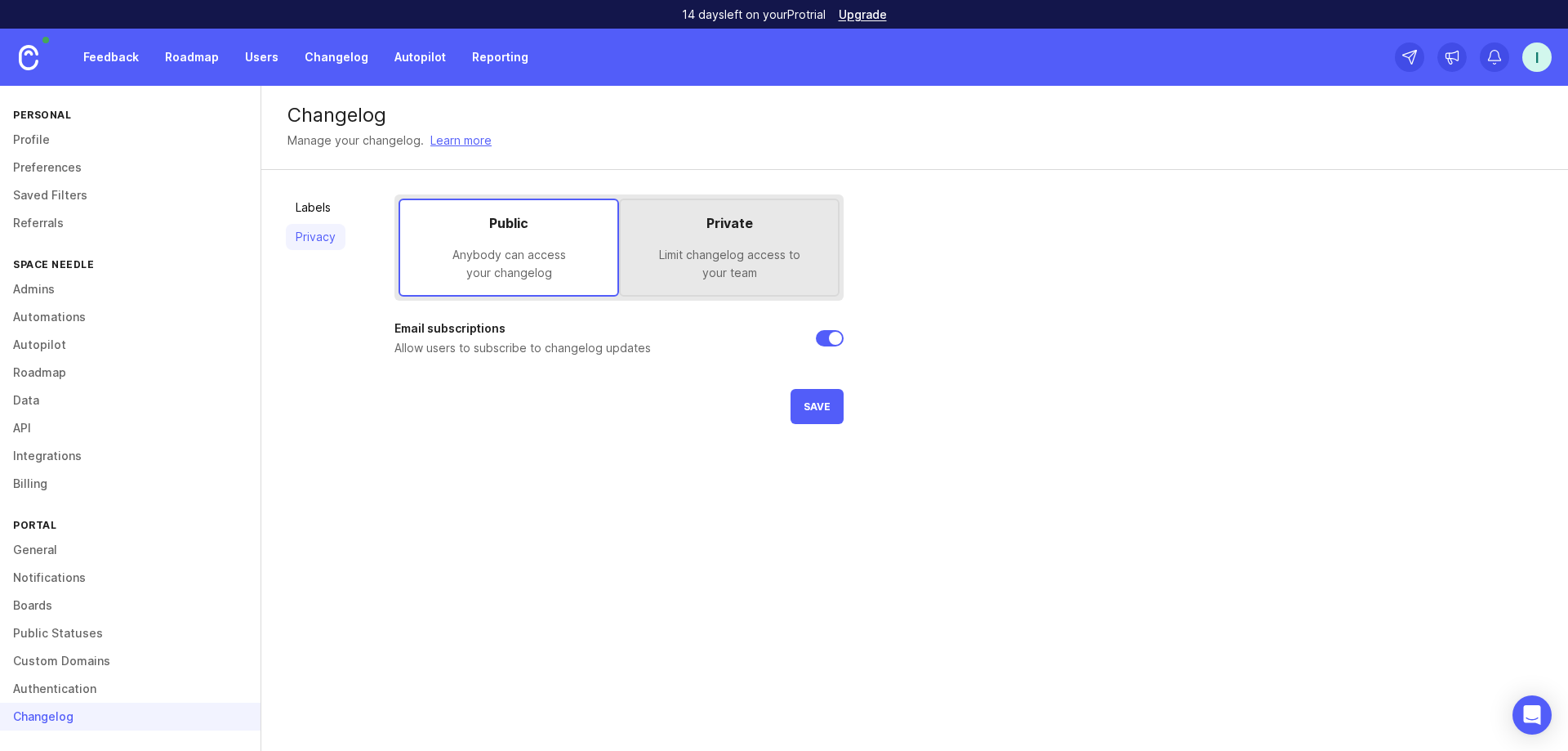
click at [711, 257] on div "Limit changelog access to your team" at bounding box center [729, 264] width 191 height 36
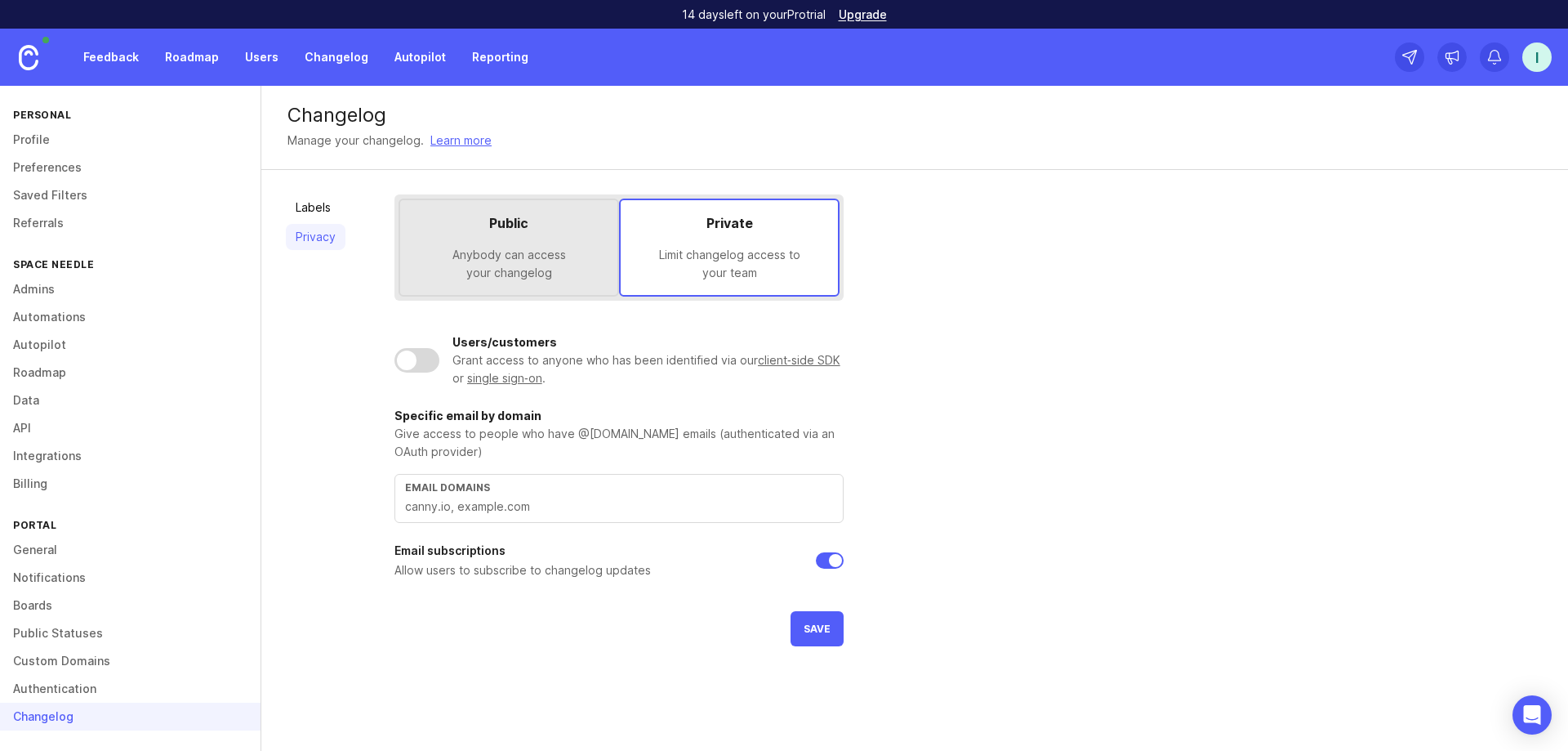
click at [470, 502] on input "text" at bounding box center [619, 506] width 428 height 18
type input "spaceneedle.com"
click at [815, 630] on span "Save" at bounding box center [816, 628] width 27 height 12
click at [559, 227] on div "Public" at bounding box center [508, 223] width 191 height 20
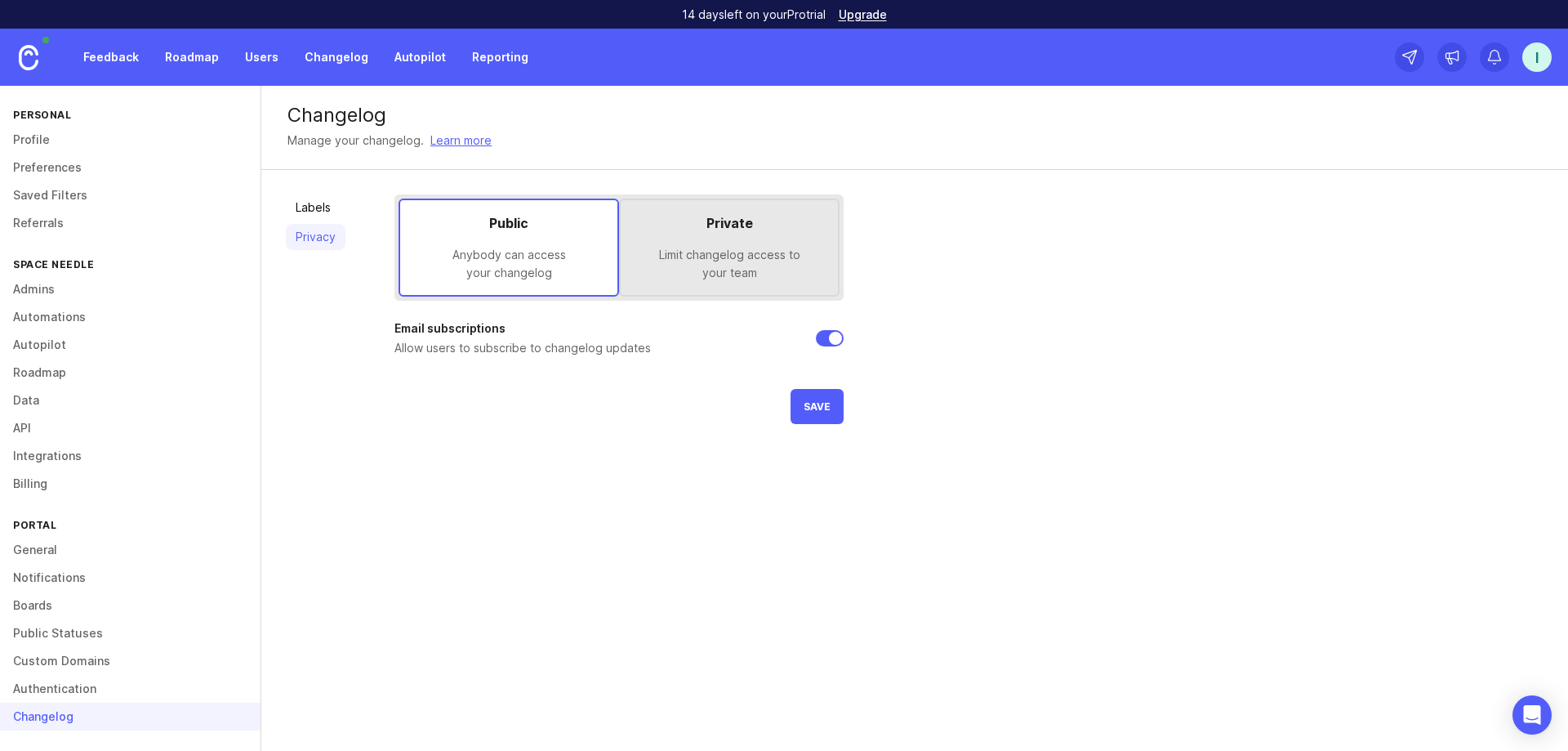
drag, startPoint x: 715, startPoint y: 241, endPoint x: 731, endPoint y: 246, distance: 16.8
click at [721, 244] on div "Private Limit changelog access to your team" at bounding box center [729, 247] width 191 height 68
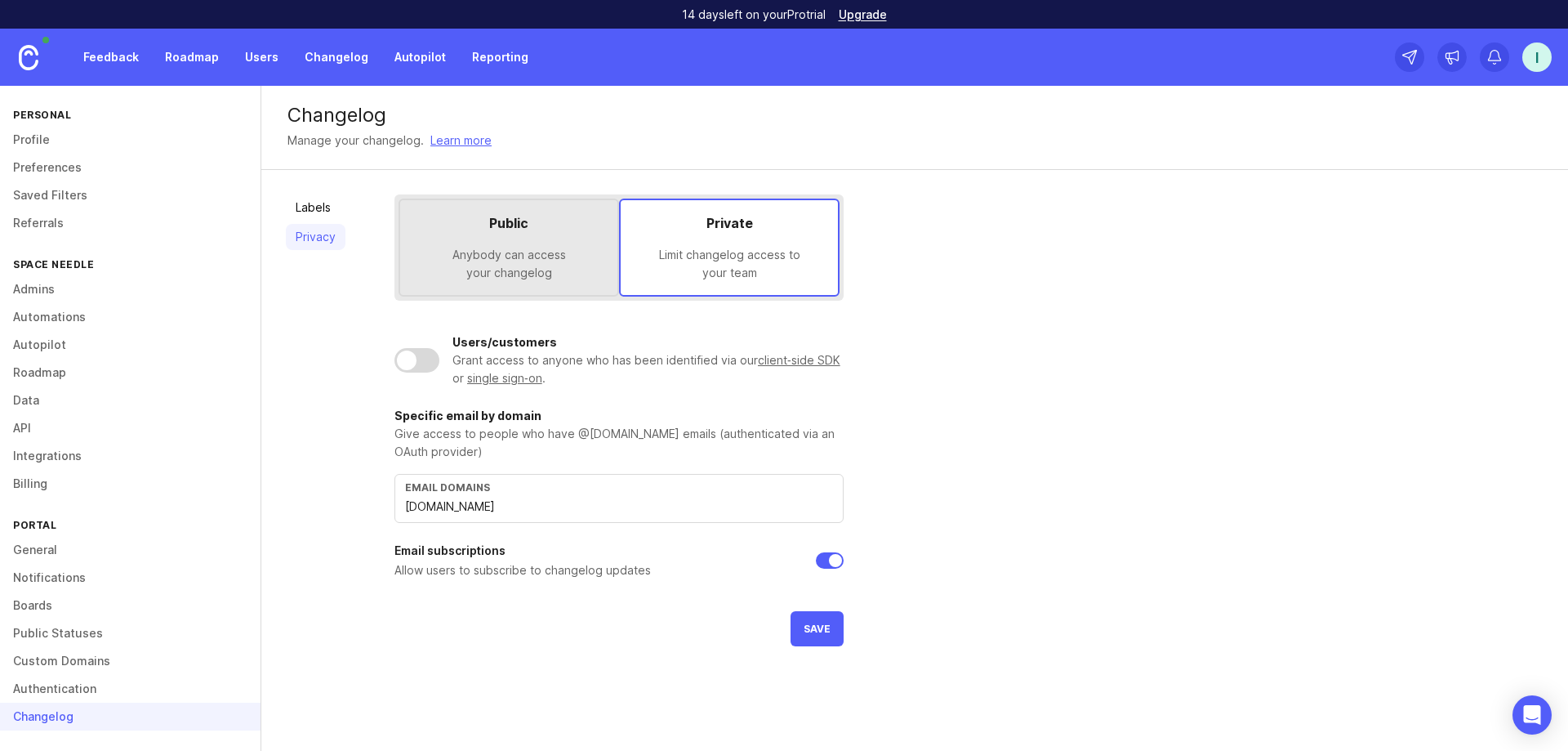
click at [591, 234] on div "Public Anybody can access your changelog" at bounding box center [508, 247] width 191 height 68
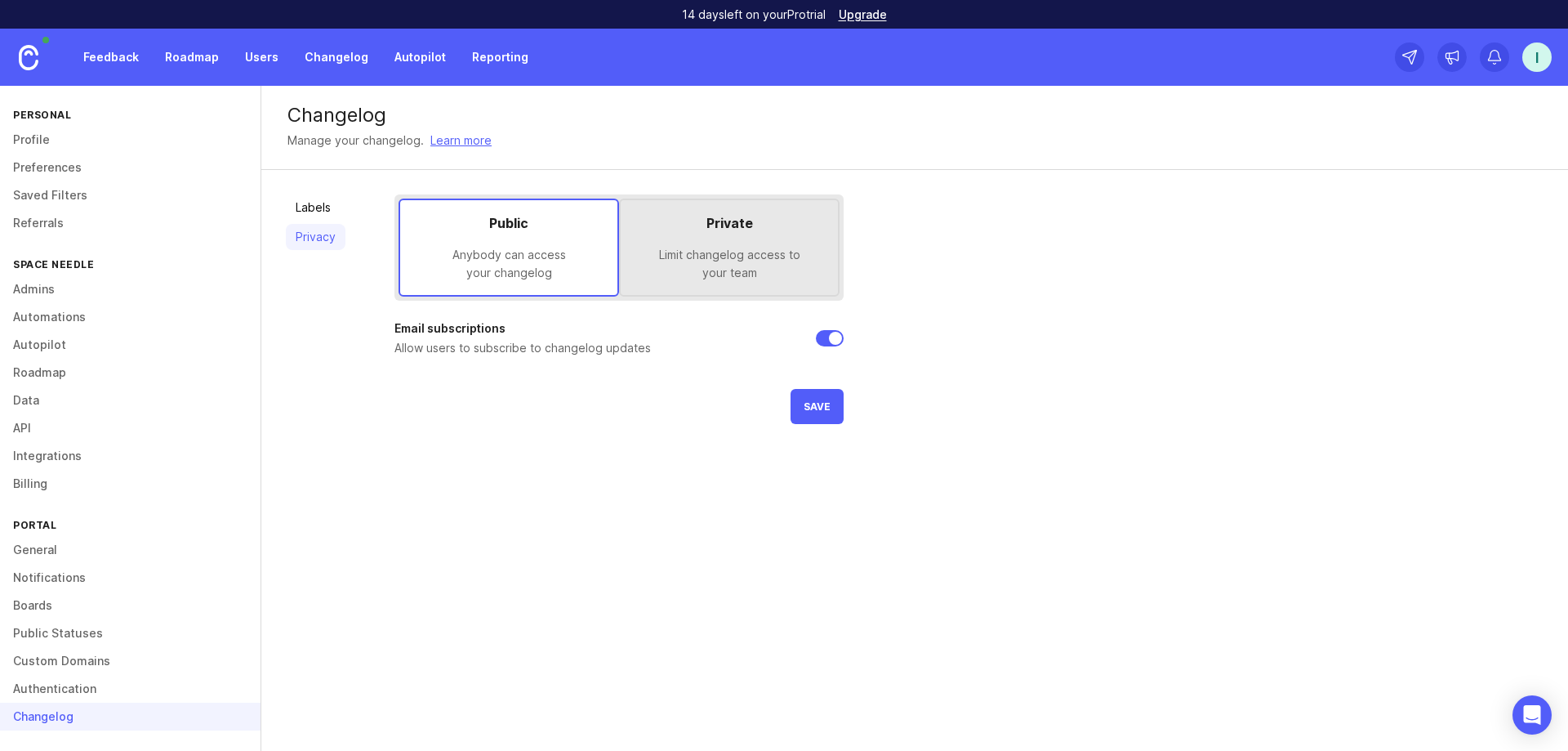
click at [744, 246] on div "Limit changelog access to your team" at bounding box center [729, 264] width 191 height 36
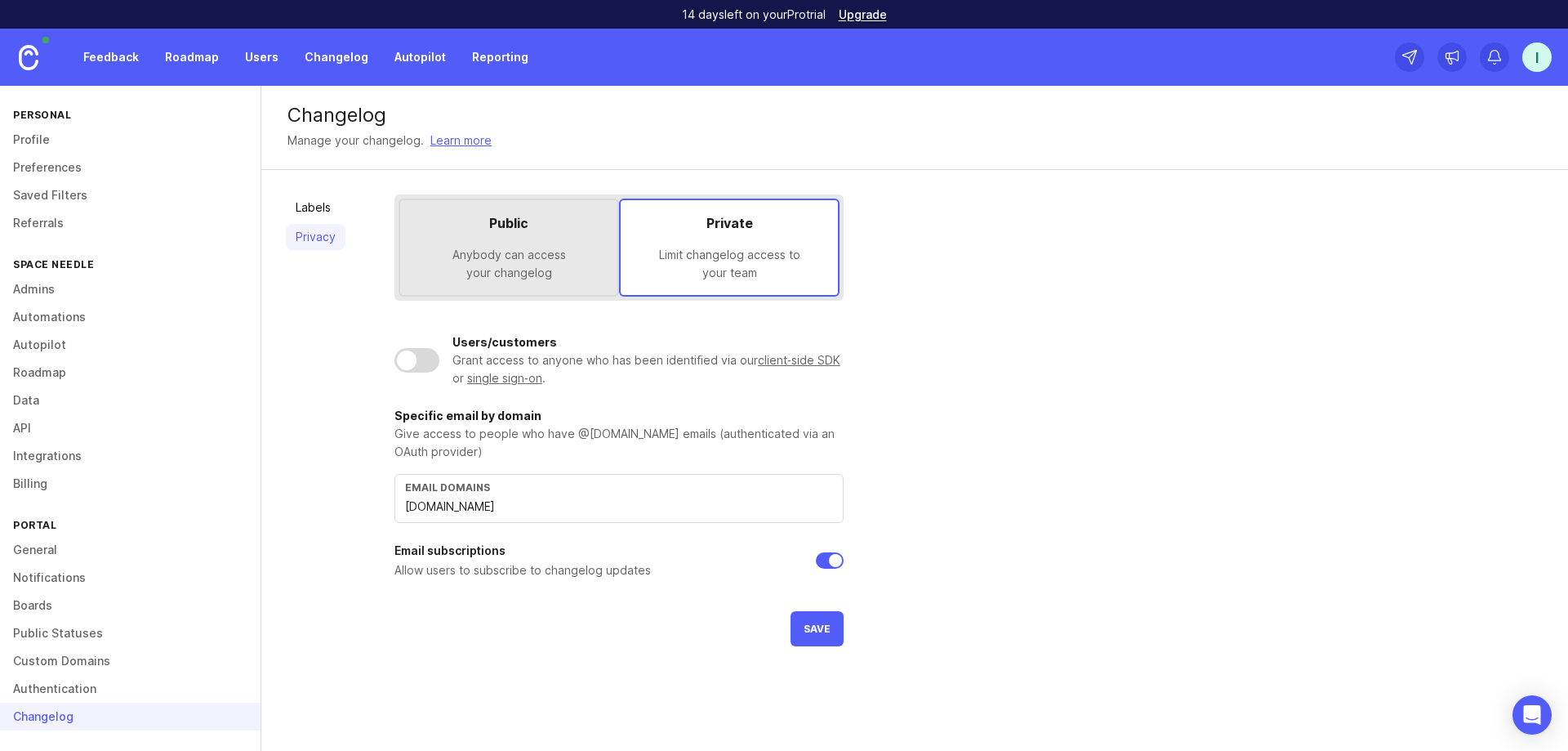
drag, startPoint x: 508, startPoint y: 252, endPoint x: 509, endPoint y: 259, distance: 7.1
click at [509, 259] on div "Anybody can access your changelog" at bounding box center [508, 264] width 191 height 36
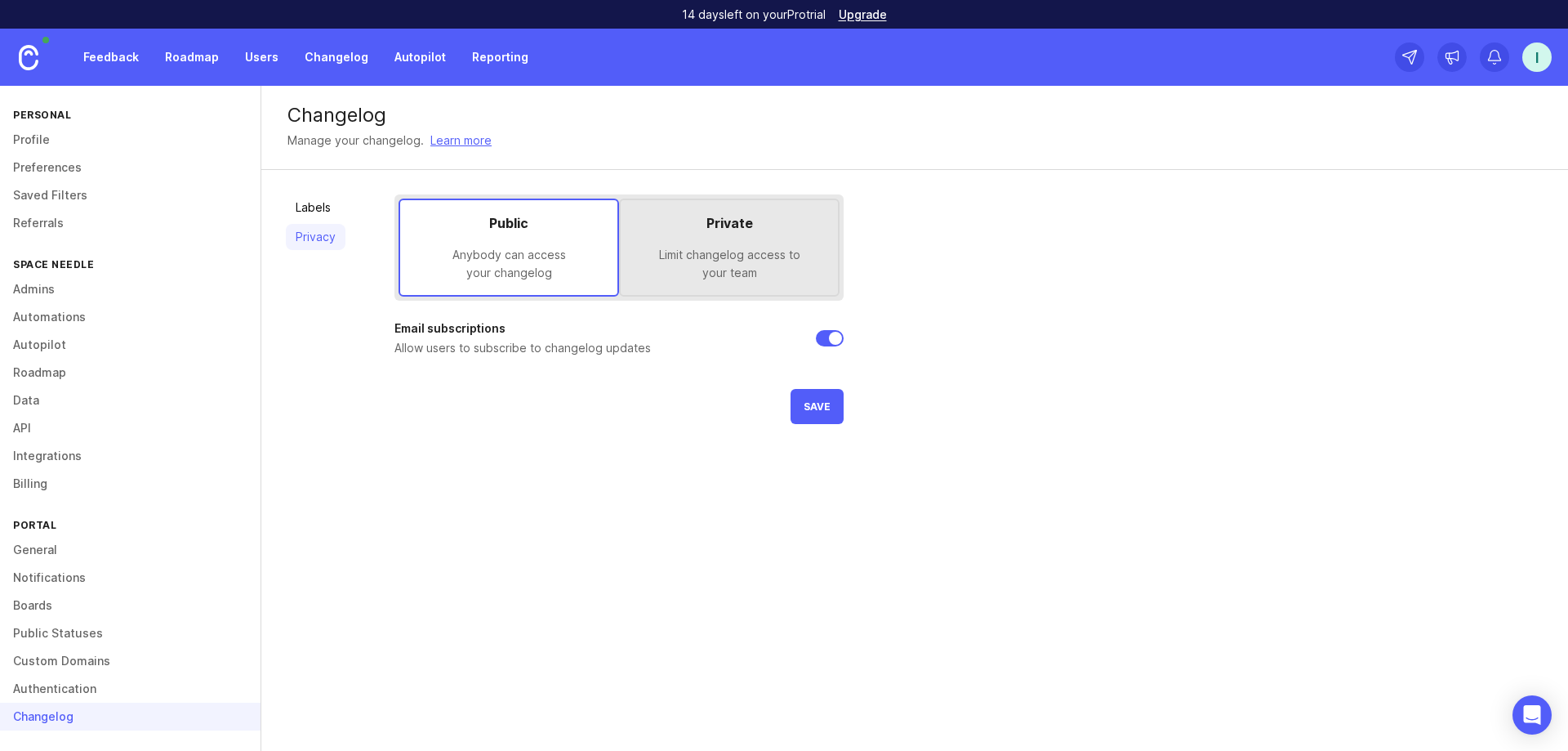
click at [361, 106] on div "Changelog" at bounding box center [915, 115] width 1254 height 20
click at [332, 58] on link "Changelog" at bounding box center [336, 56] width 83 height 29
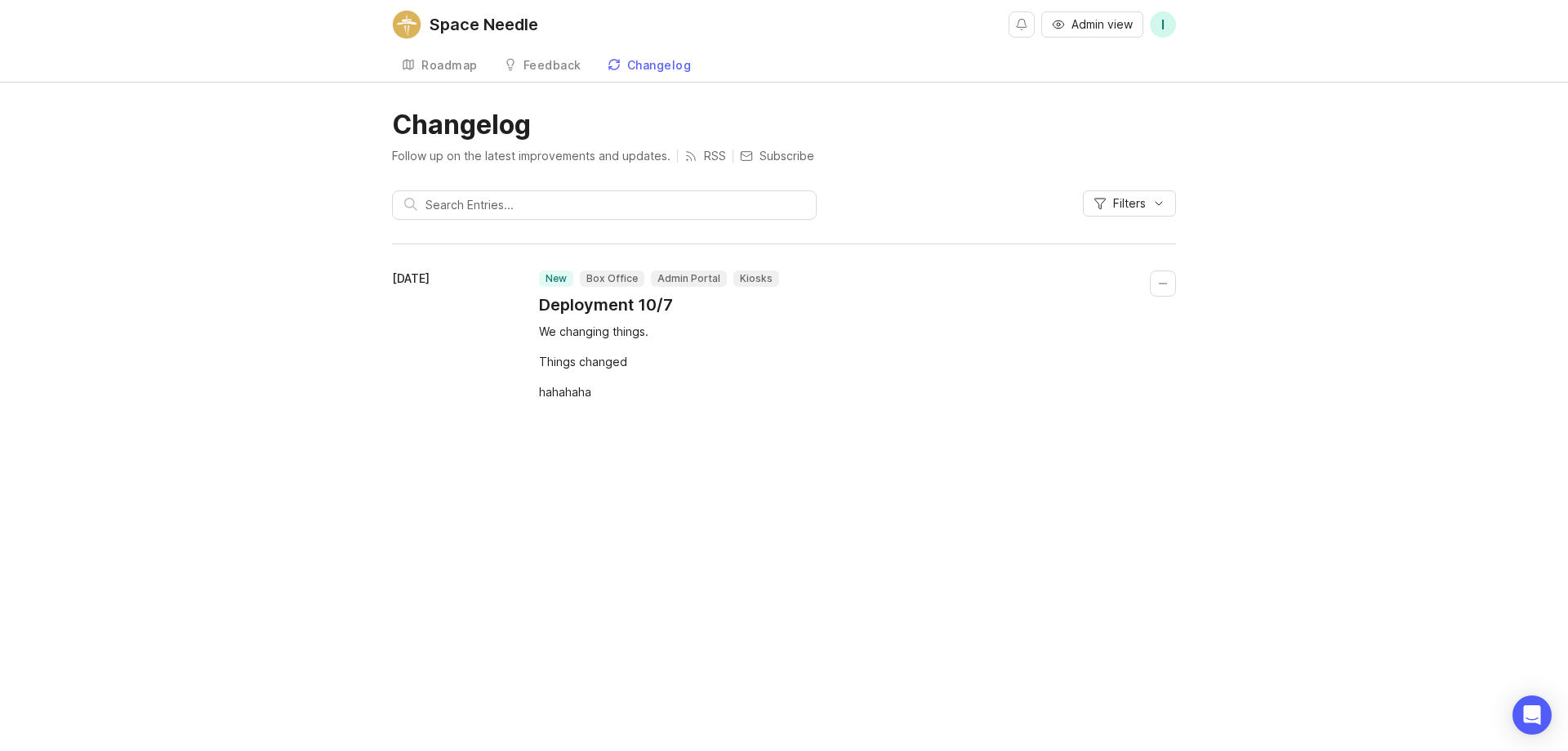
click at [764, 150] on p "Subscribe" at bounding box center [776, 155] width 74 height 16
click at [781, 155] on p "Unsubscribe" at bounding box center [783, 155] width 87 height 16
click at [783, 155] on p "Subscribe" at bounding box center [776, 155] width 74 height 16
click at [523, 63] on div "Feedback" at bounding box center [552, 66] width 58 height 11
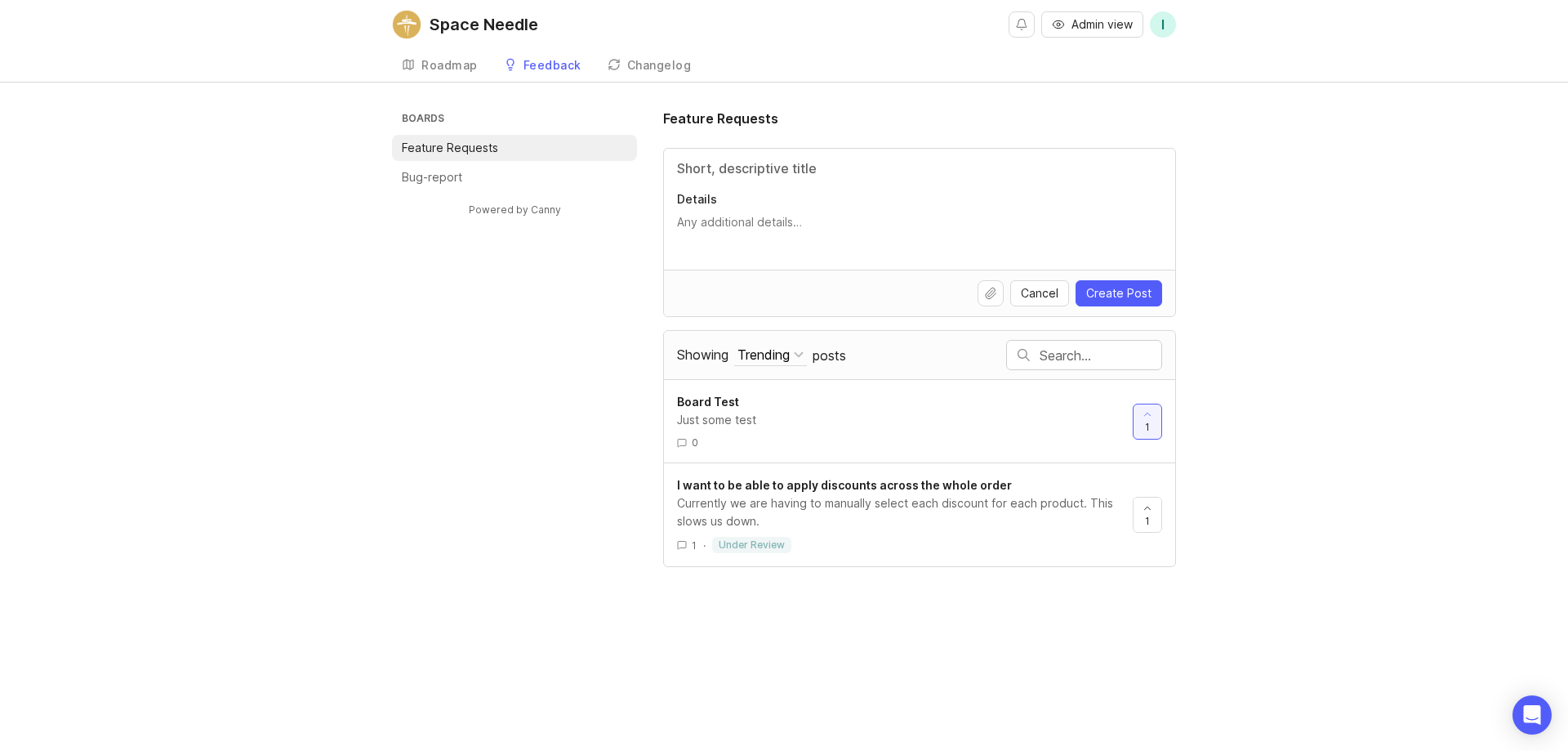
click at [491, 19] on div "Space Needle" at bounding box center [484, 23] width 109 height 16
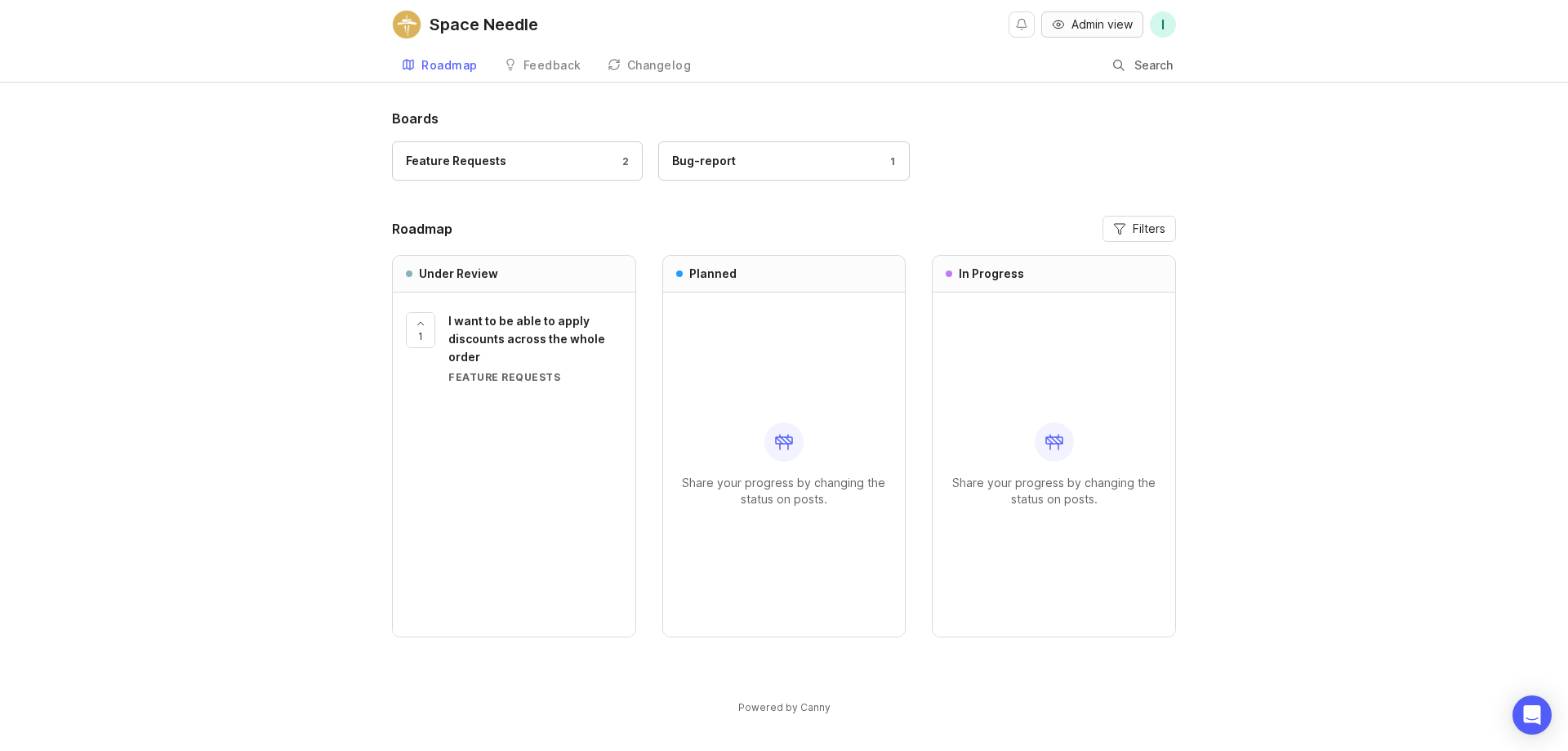
click at [1083, 22] on span "Admin view" at bounding box center [1101, 23] width 61 height 16
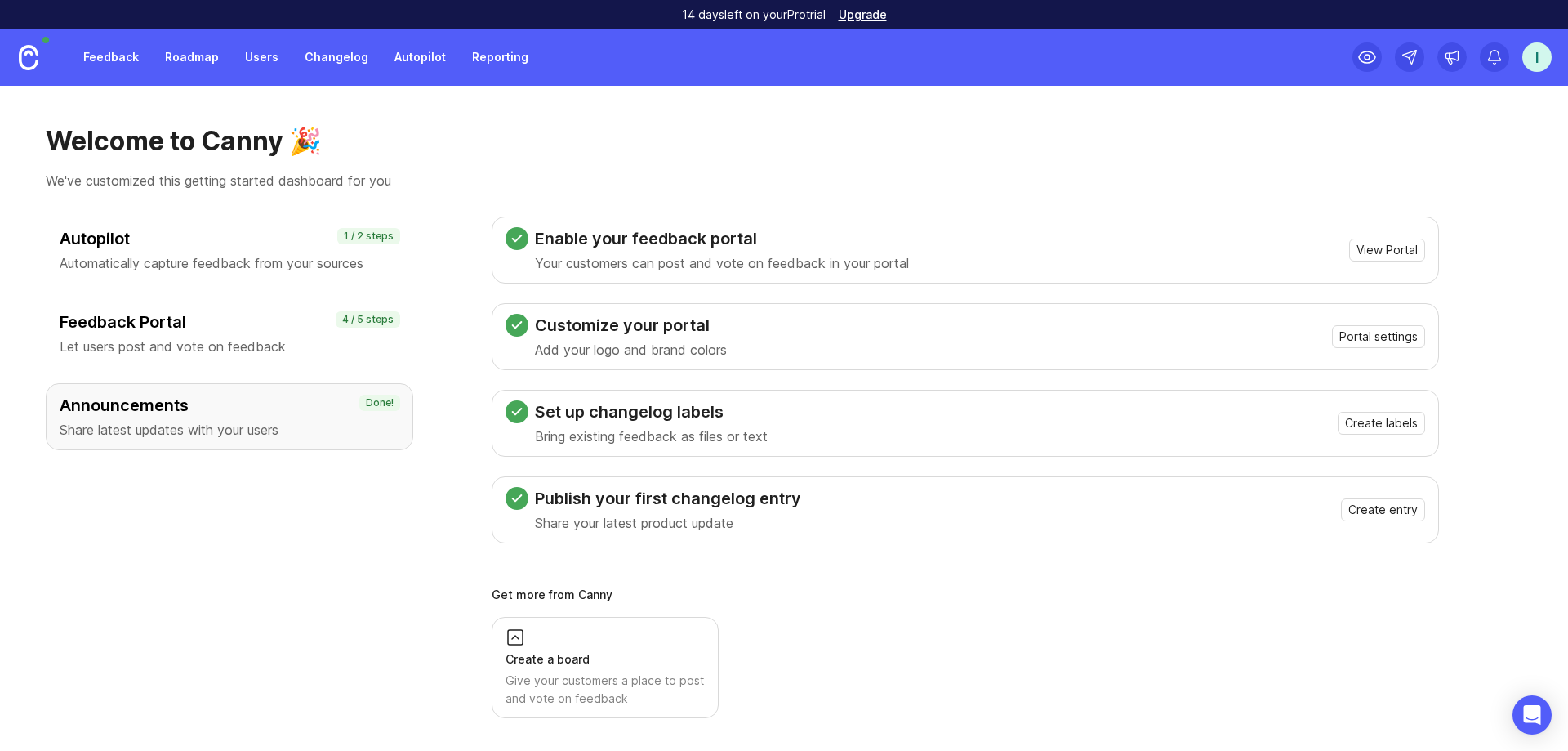
click at [324, 63] on link "Changelog" at bounding box center [336, 56] width 83 height 29
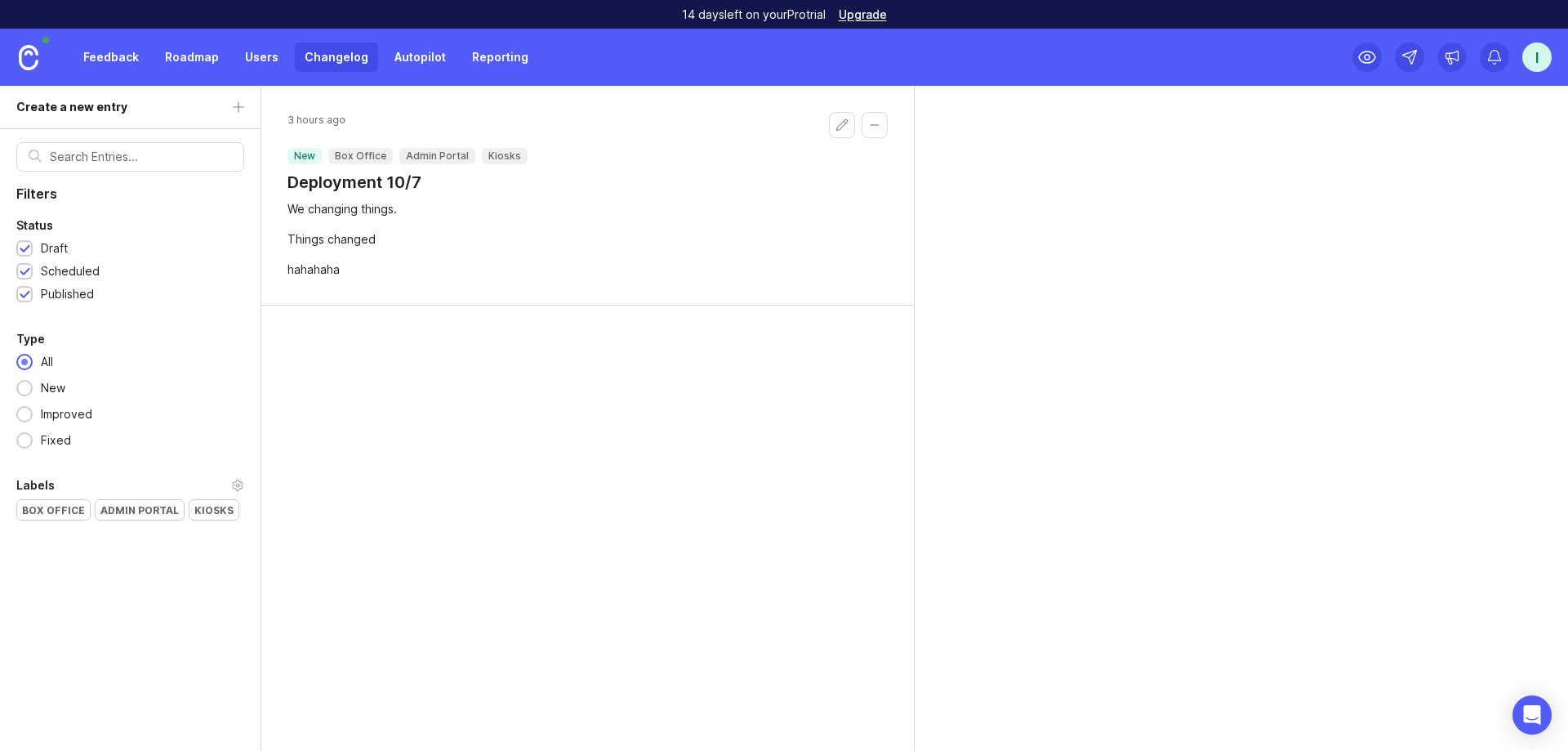
click at [544, 380] on div "3 hours ago new Box Office Admin Portal Kiosks Deployment 10/7 We changing thin…" at bounding box center [588, 419] width 653 height 665
click at [318, 199] on div "3 hours ago new Box Office Admin Portal Kiosks Deployment 10/7 We changing thin…" at bounding box center [587, 196] width 652 height 220
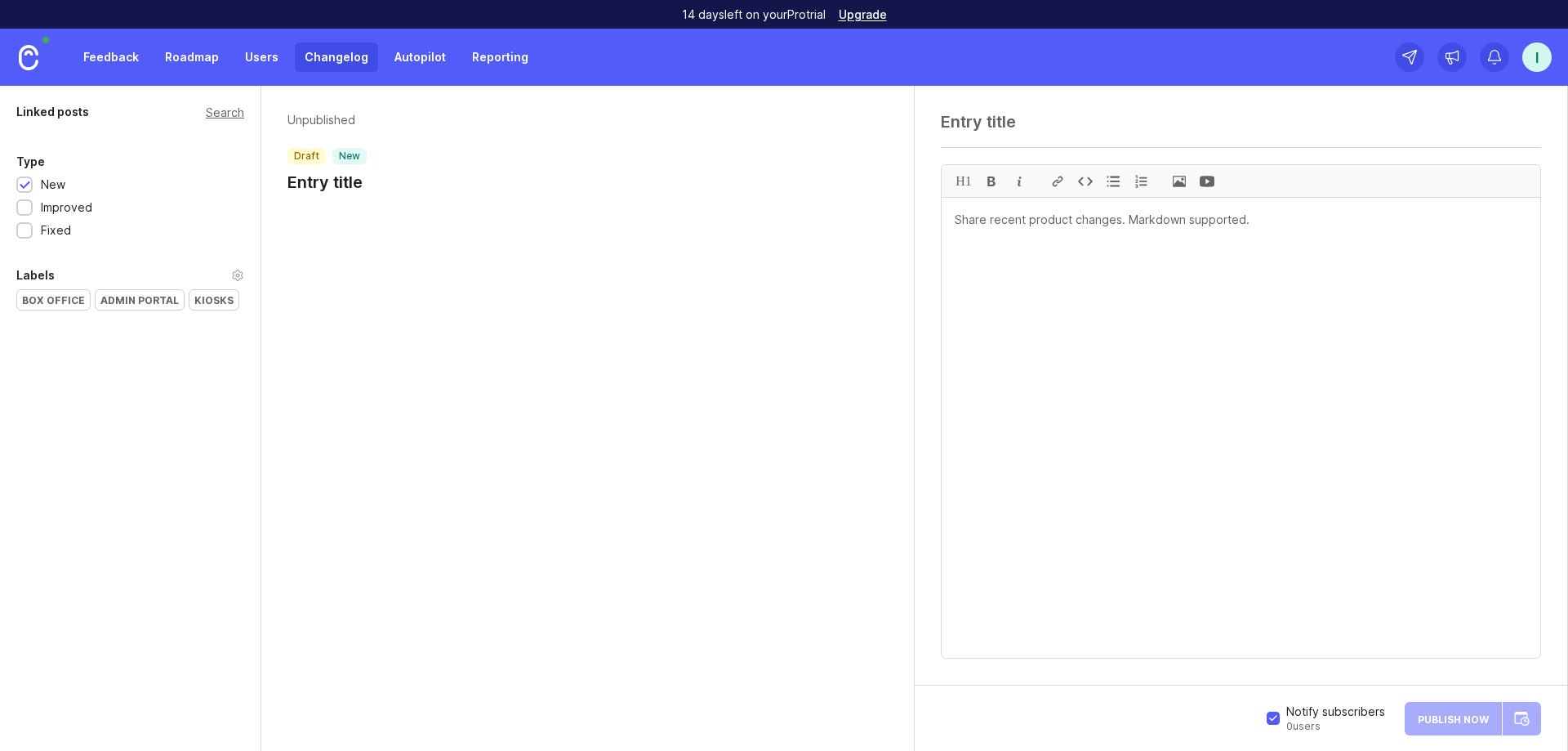
click at [298, 113] on p "Unpublished" at bounding box center [327, 119] width 80 height 16
click at [339, 181] on h1 "Entry title" at bounding box center [327, 182] width 80 height 22
click at [1035, 126] on textarea at bounding box center [1240, 121] width 600 height 20
type textarea "Changelog Deployment"
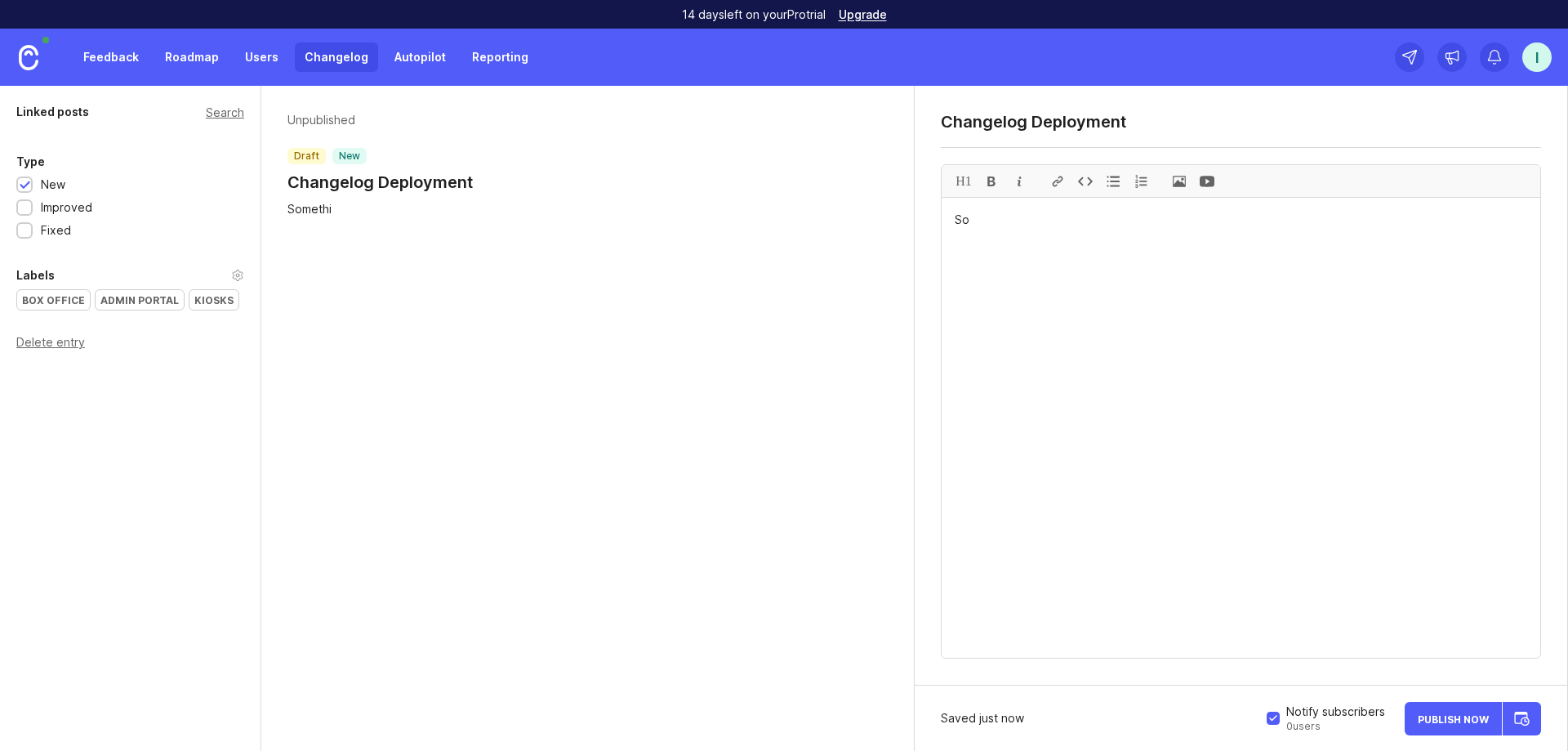
type textarea "S"
paste textarea "🧭 Changelog – Deployment v2.3.0 Release Date: October 6, 2025 Environment: Prod…"
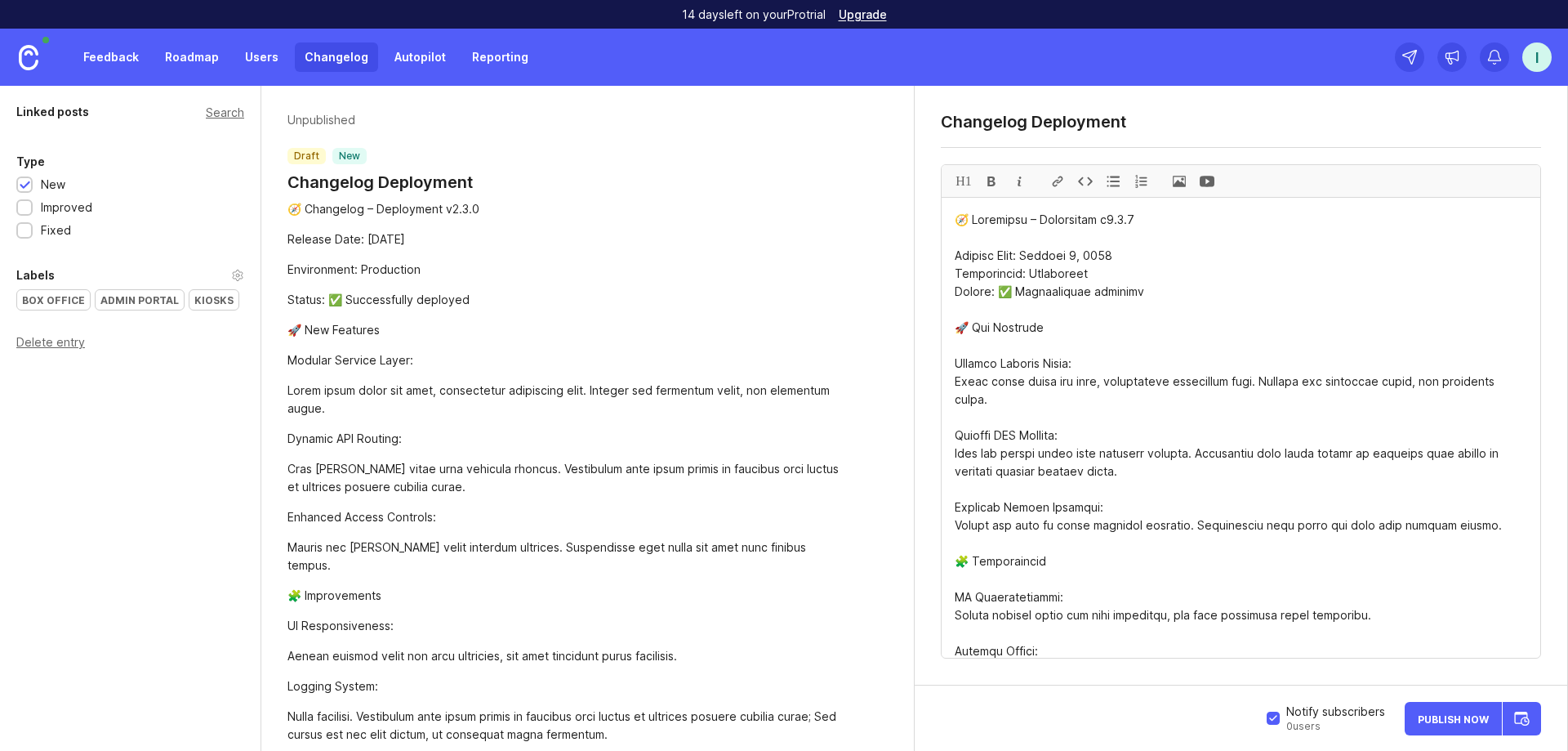
drag, startPoint x: 1161, startPoint y: 216, endPoint x: 975, endPoint y: 221, distance: 186.1
click at [975, 221] on textarea at bounding box center [1240, 427] width 598 height 460
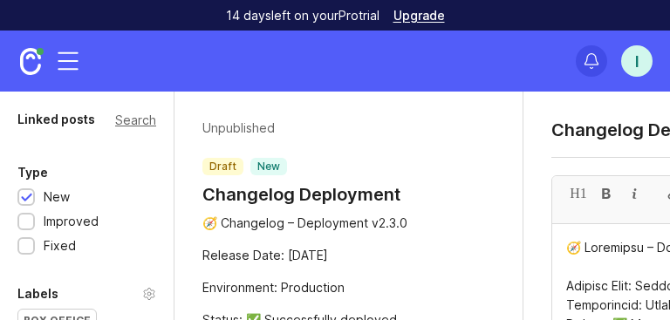
type textarea "🧭 Changelog – Deployment v2.3.0 Release Date: October 6, 2025 Environment: Prod…"
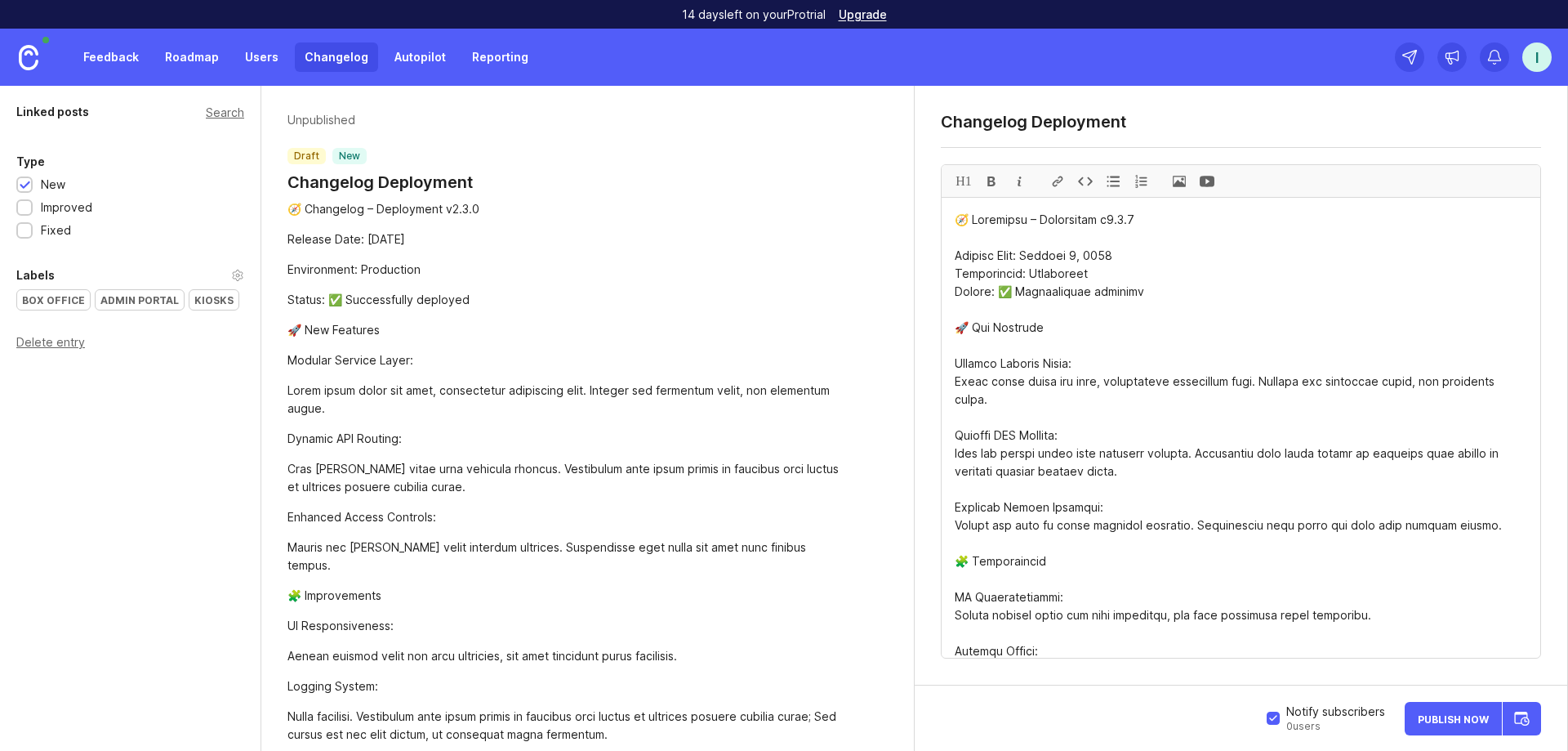
click at [1169, 145] on div "Changelog Deployment" at bounding box center [1240, 129] width 600 height 36
drag, startPoint x: 1155, startPoint y: 131, endPoint x: 958, endPoint y: 129, distance: 197.0
click at [958, 129] on div "Changelog Deployment" at bounding box center [1240, 126] width 600 height 31
click at [1113, 122] on textarea "Changelog Deployment" at bounding box center [1240, 121] width 600 height 20
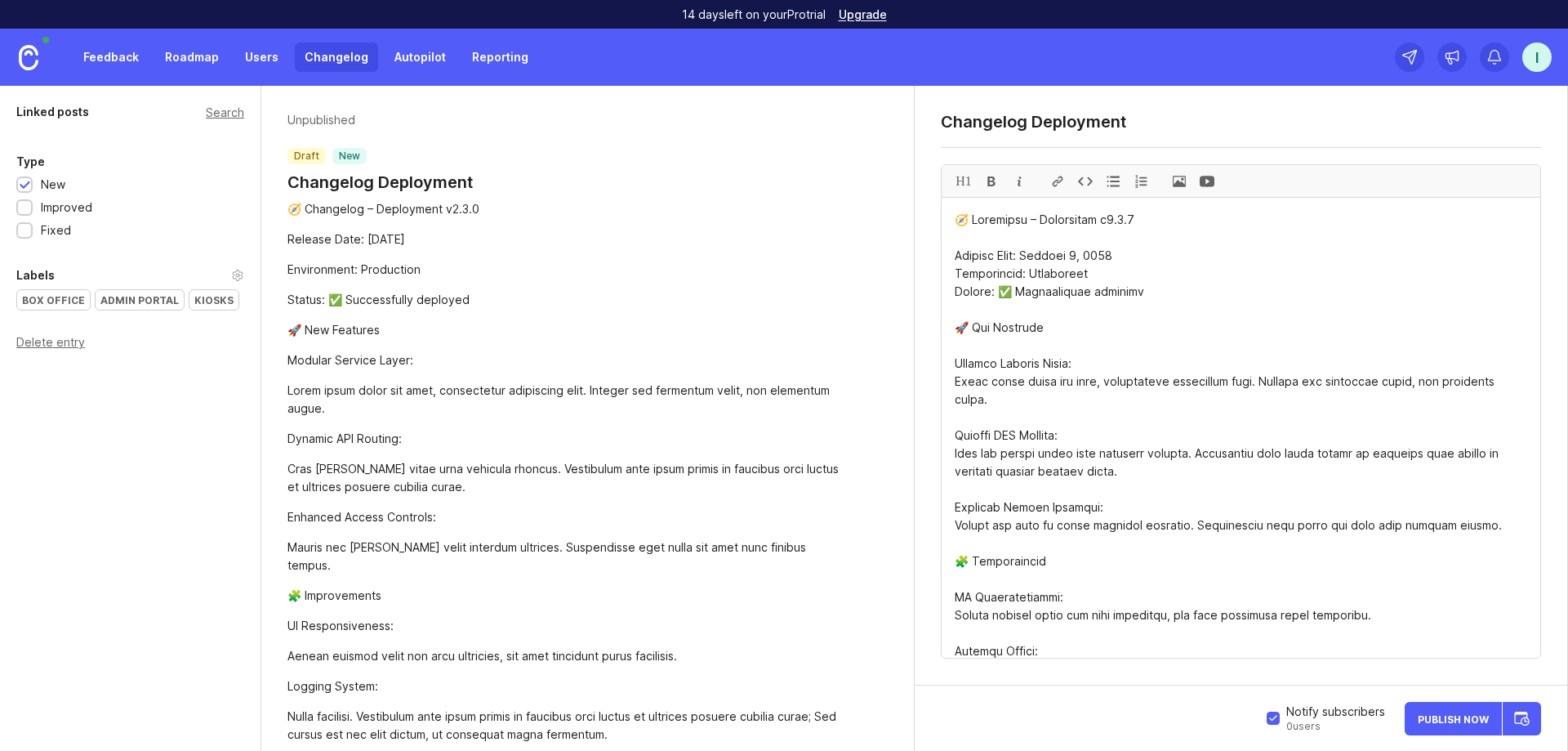
click at [1113, 122] on textarea "Changelog Deployment" at bounding box center [1240, 121] width 600 height 20
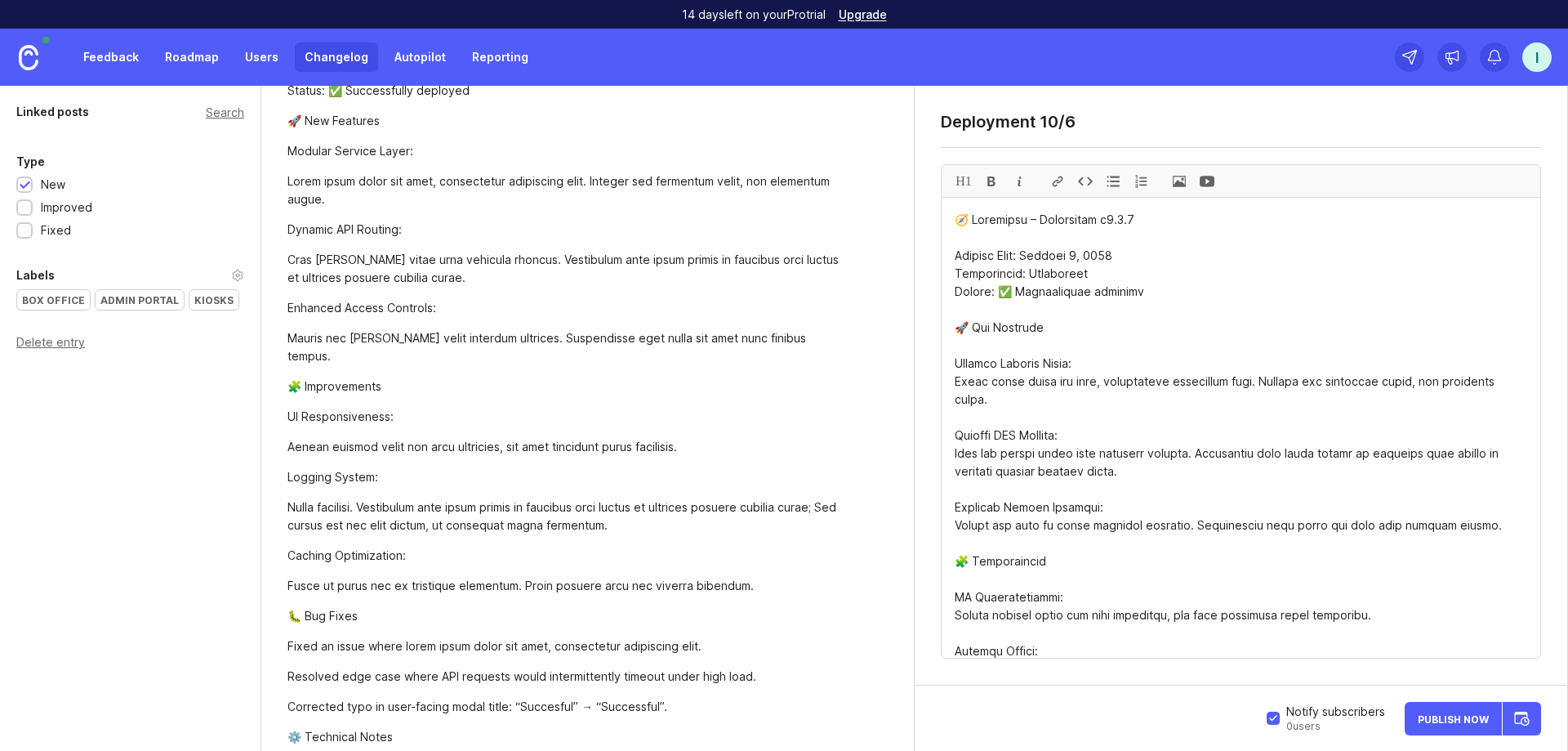
type textarea "Deployment 10/6"
type textarea "🧭 Changelog – Deployment v2.3.0 Release Date: October 6, 2025 Environment: Prod…"
click at [1441, 717] on span "Publish Now" at bounding box center [1453, 717] width 71 height 10
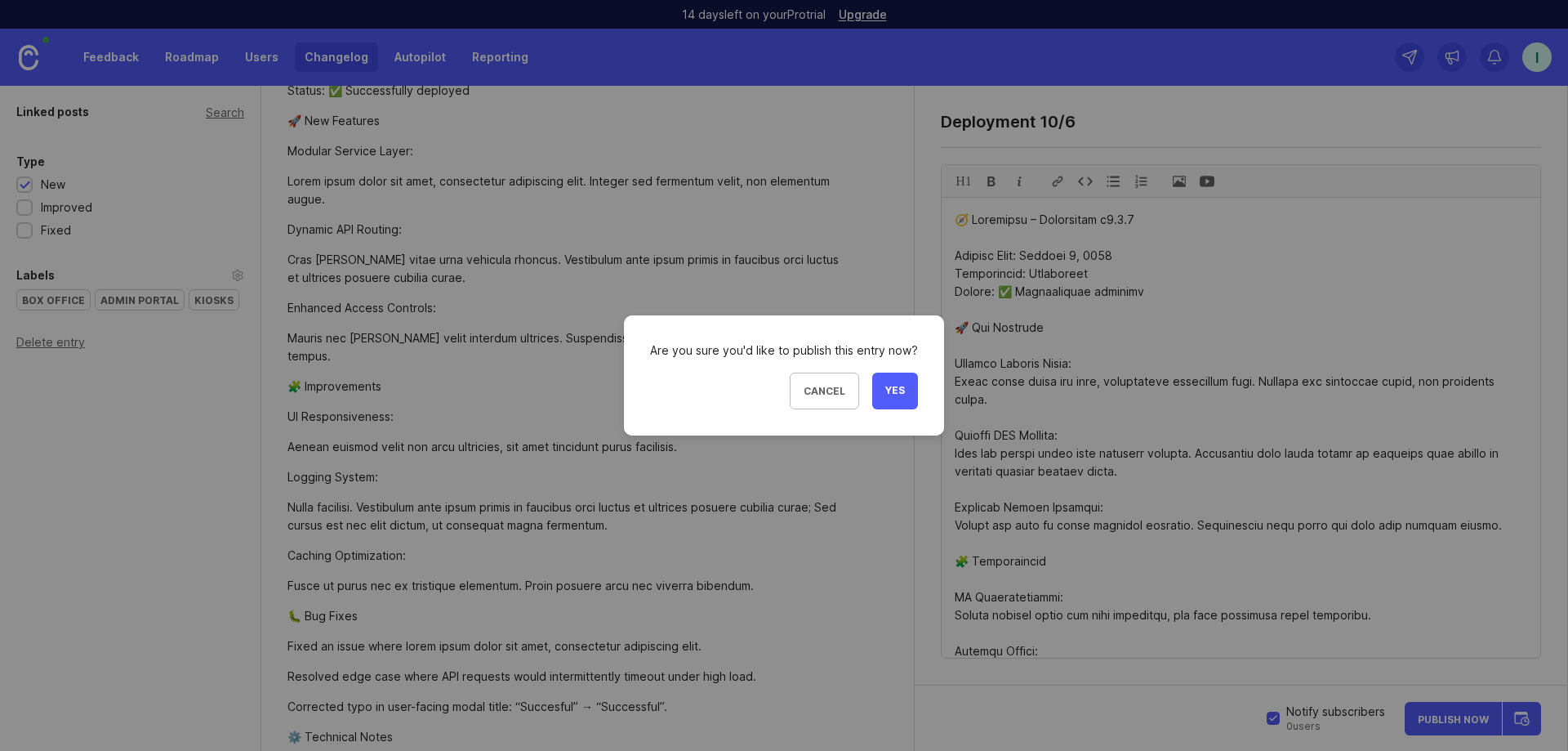
click at [898, 397] on span "Yes" at bounding box center [895, 390] width 20 height 14
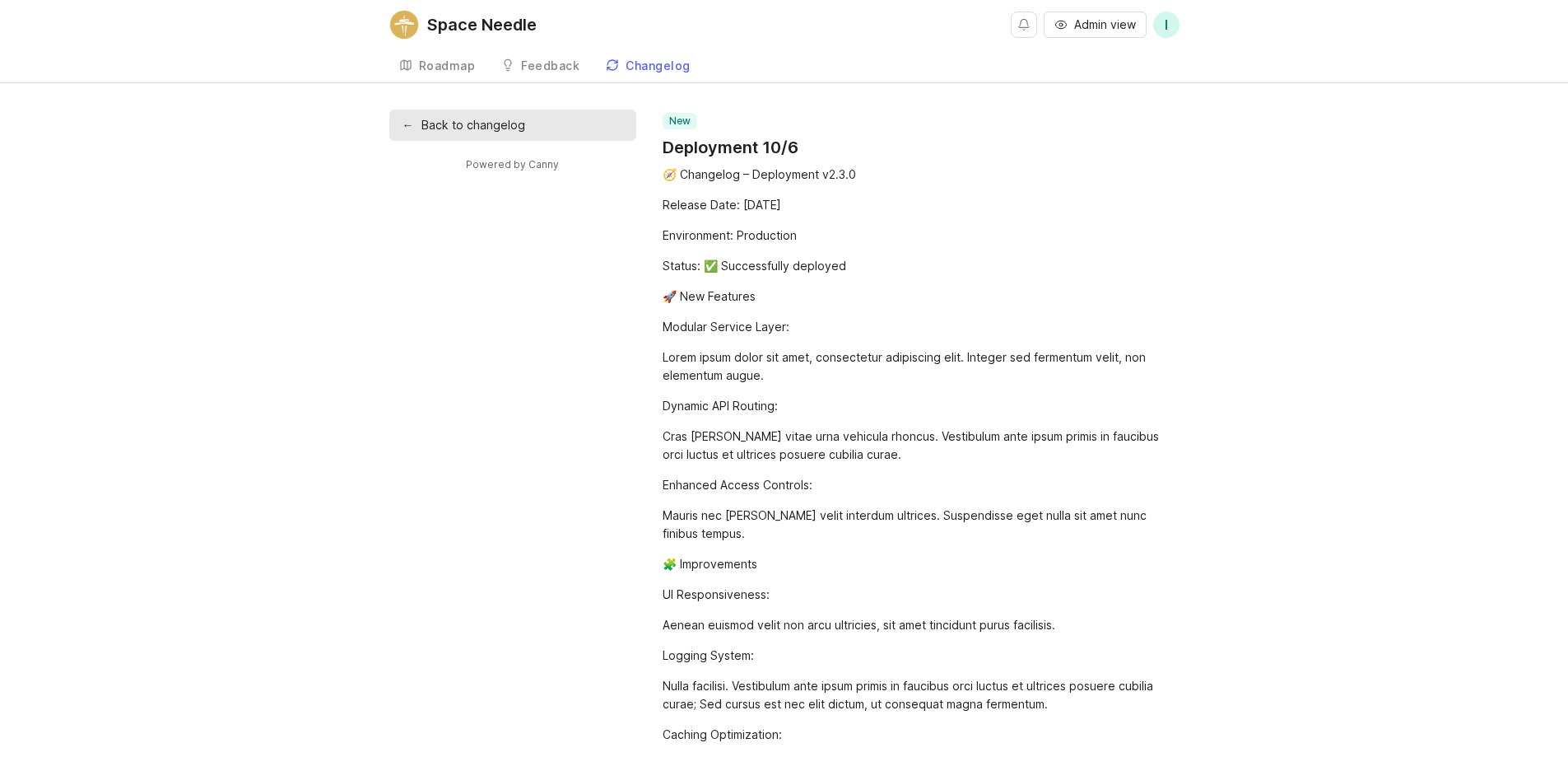
click at [554, 111] on link "← Back to changelog" at bounding box center [513, 125] width 247 height 31
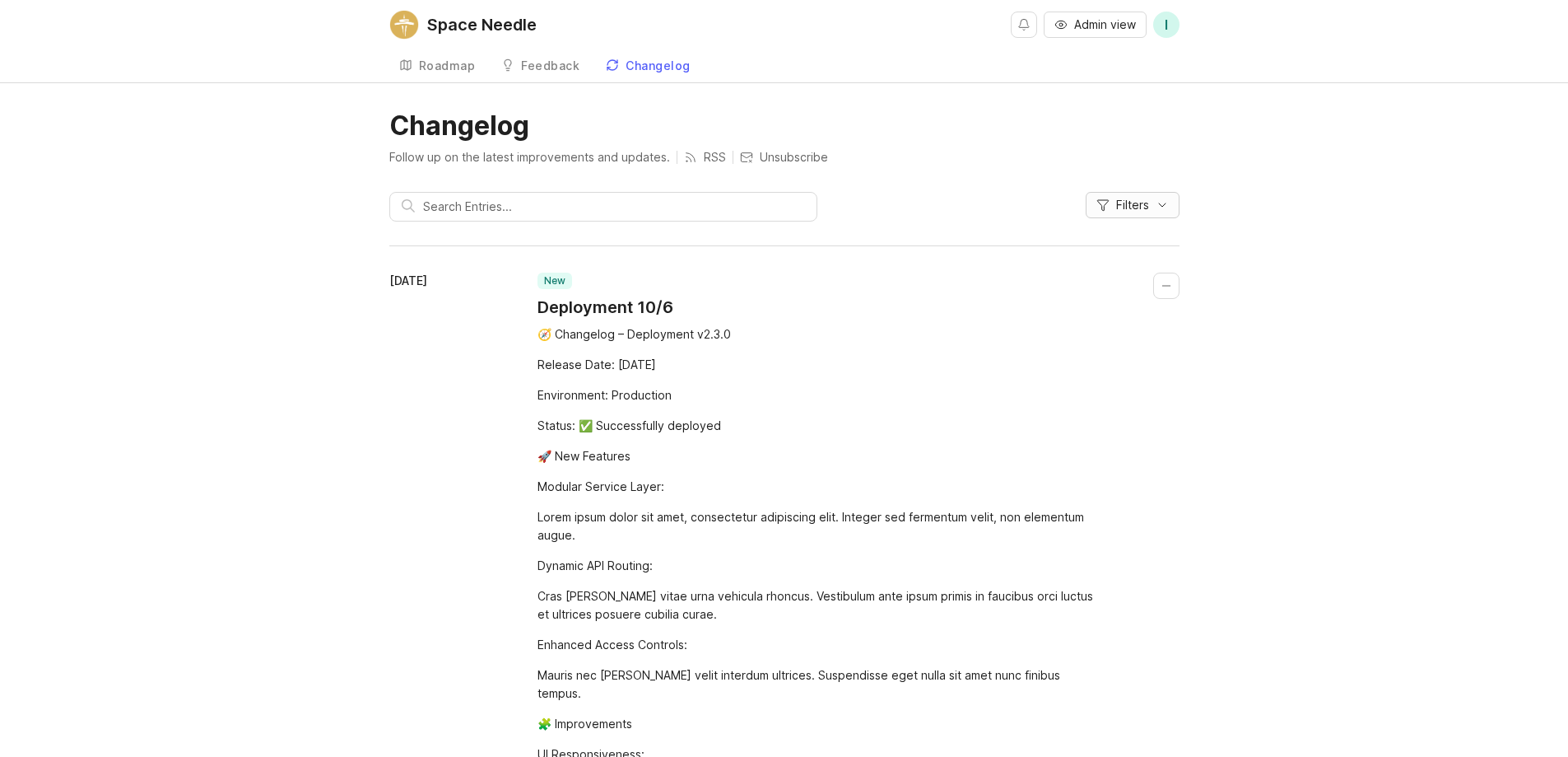
click at [1130, 210] on span "Filters" at bounding box center [1132, 204] width 33 height 16
click at [1126, 207] on span "Filters" at bounding box center [1132, 204] width 33 height 16
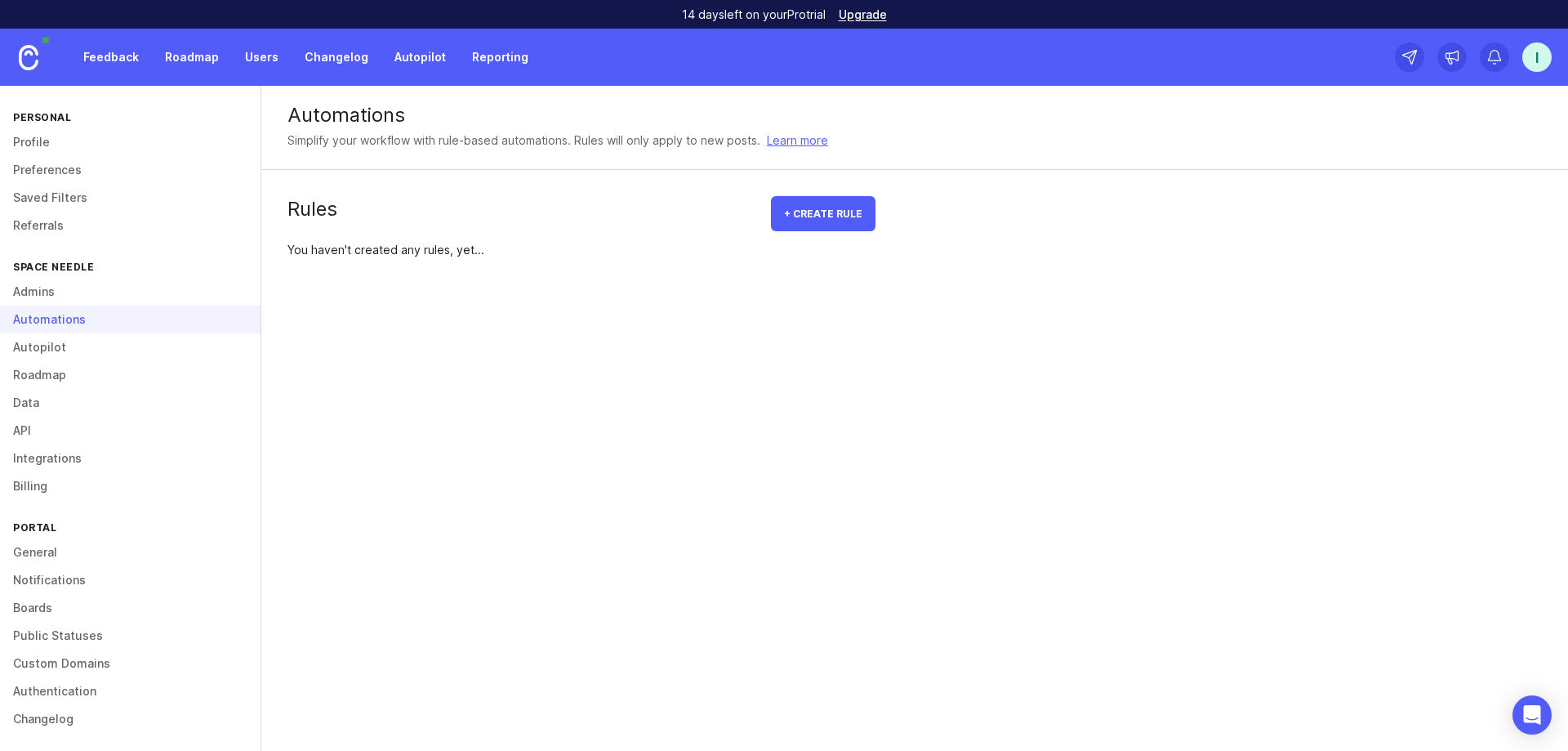
scroll to position [3, 0]
click at [82, 457] on link "Integrations" at bounding box center [130, 456] width 260 height 28
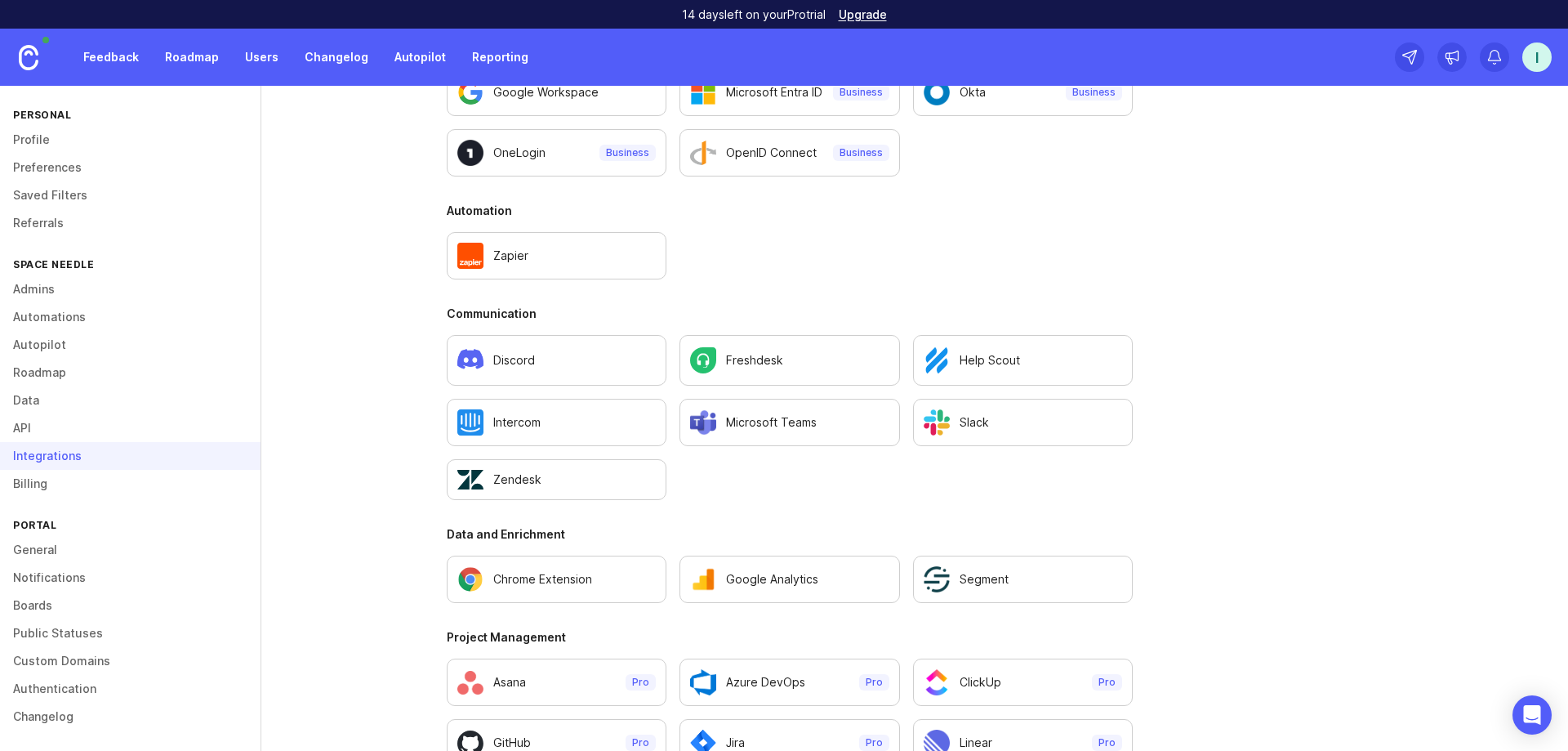
scroll to position [1022, 0]
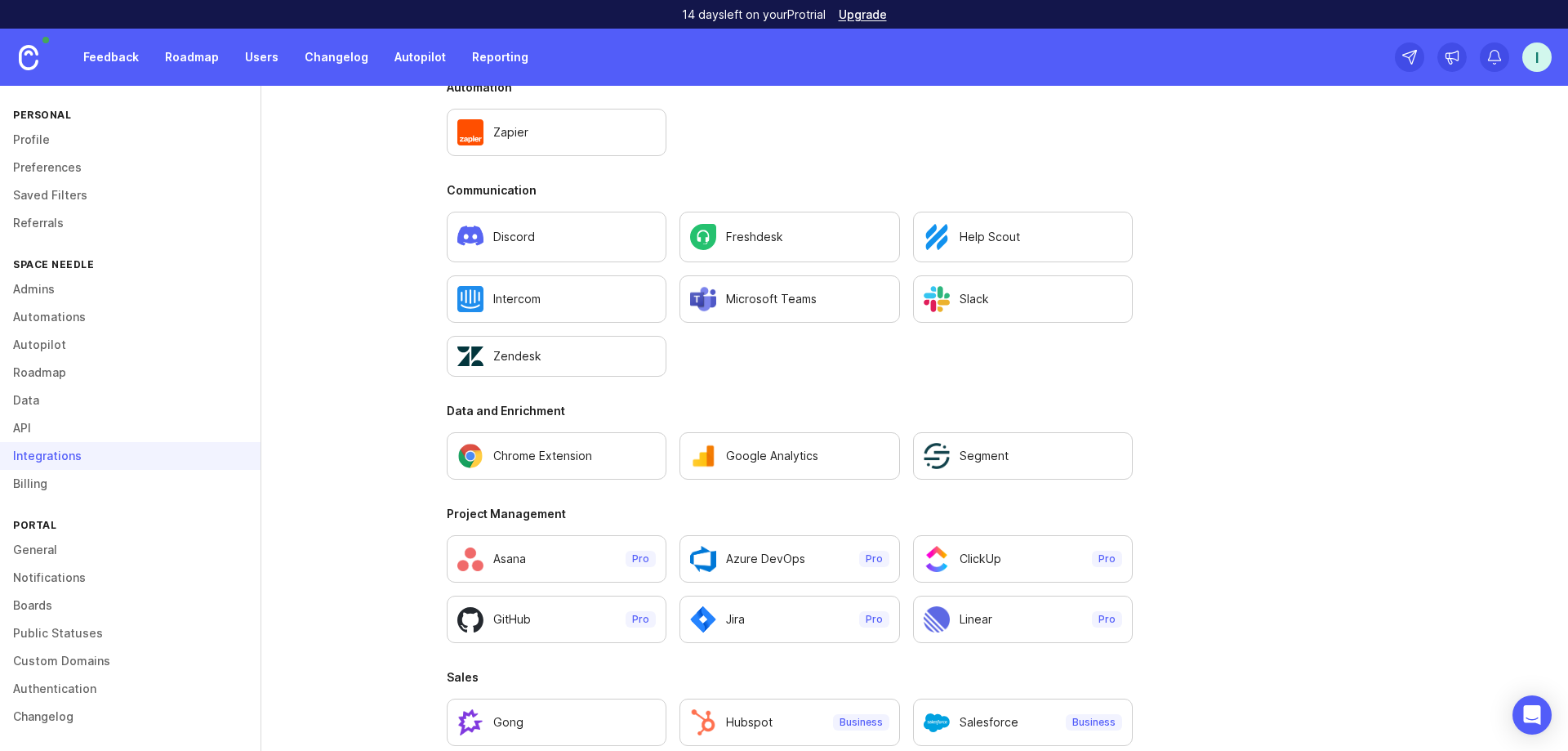
scroll to position [195, 0]
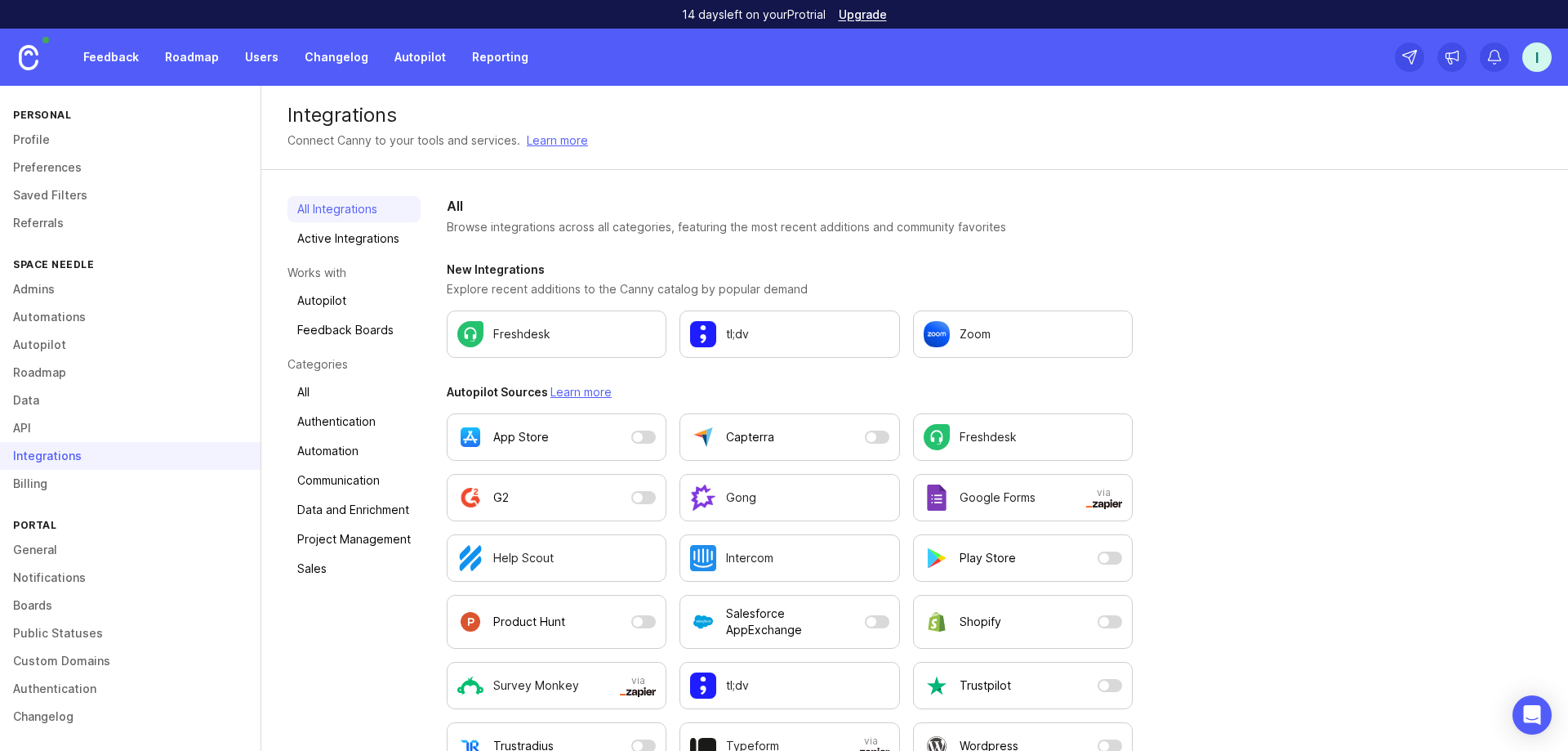
click at [975, 336] on p "Zoom" at bounding box center [975, 333] width 31 height 16
click at [713, 349] on link "tl;dv" at bounding box center [789, 333] width 220 height 48
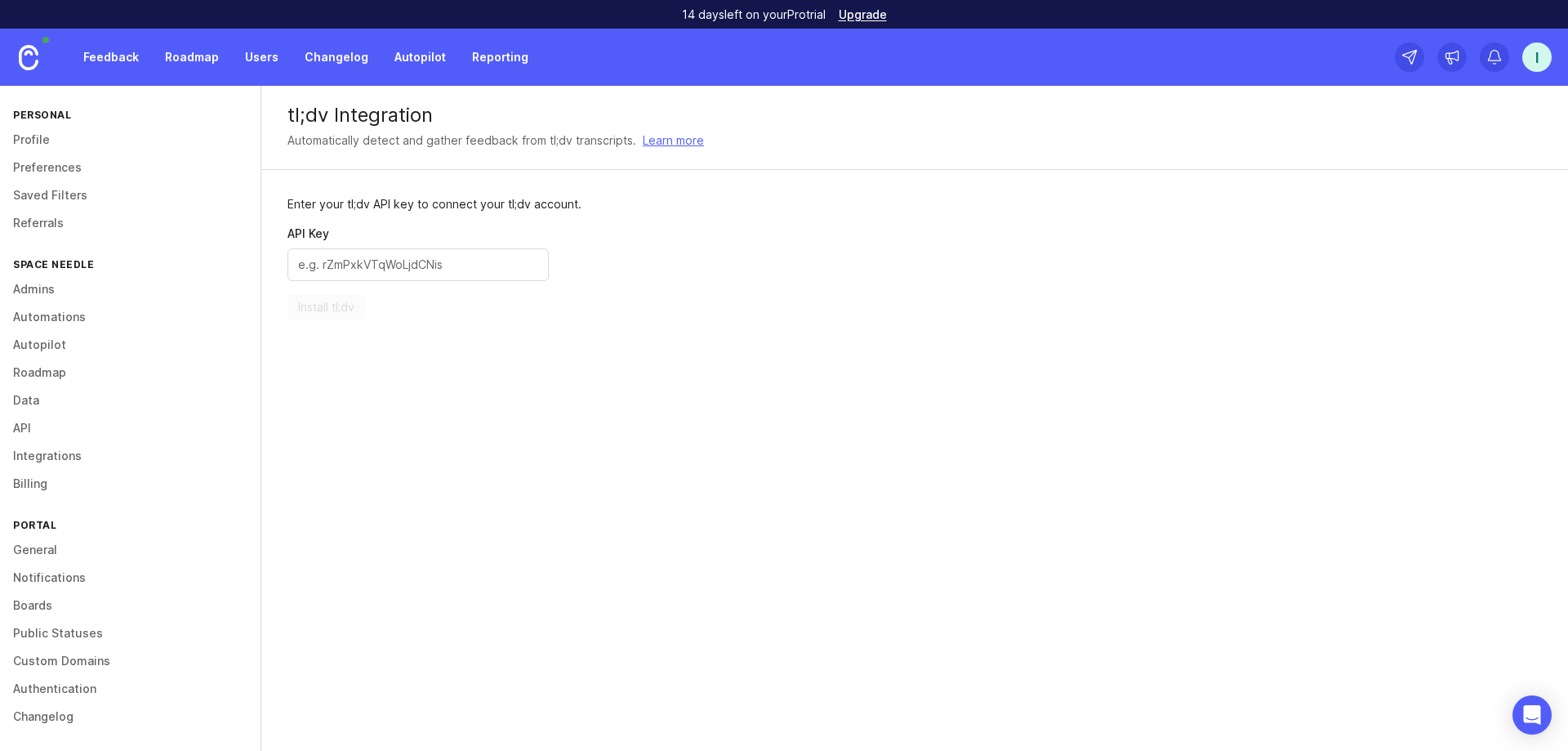
drag, startPoint x: 681, startPoint y: 348, endPoint x: 687, endPoint y: 335, distance: 14.3
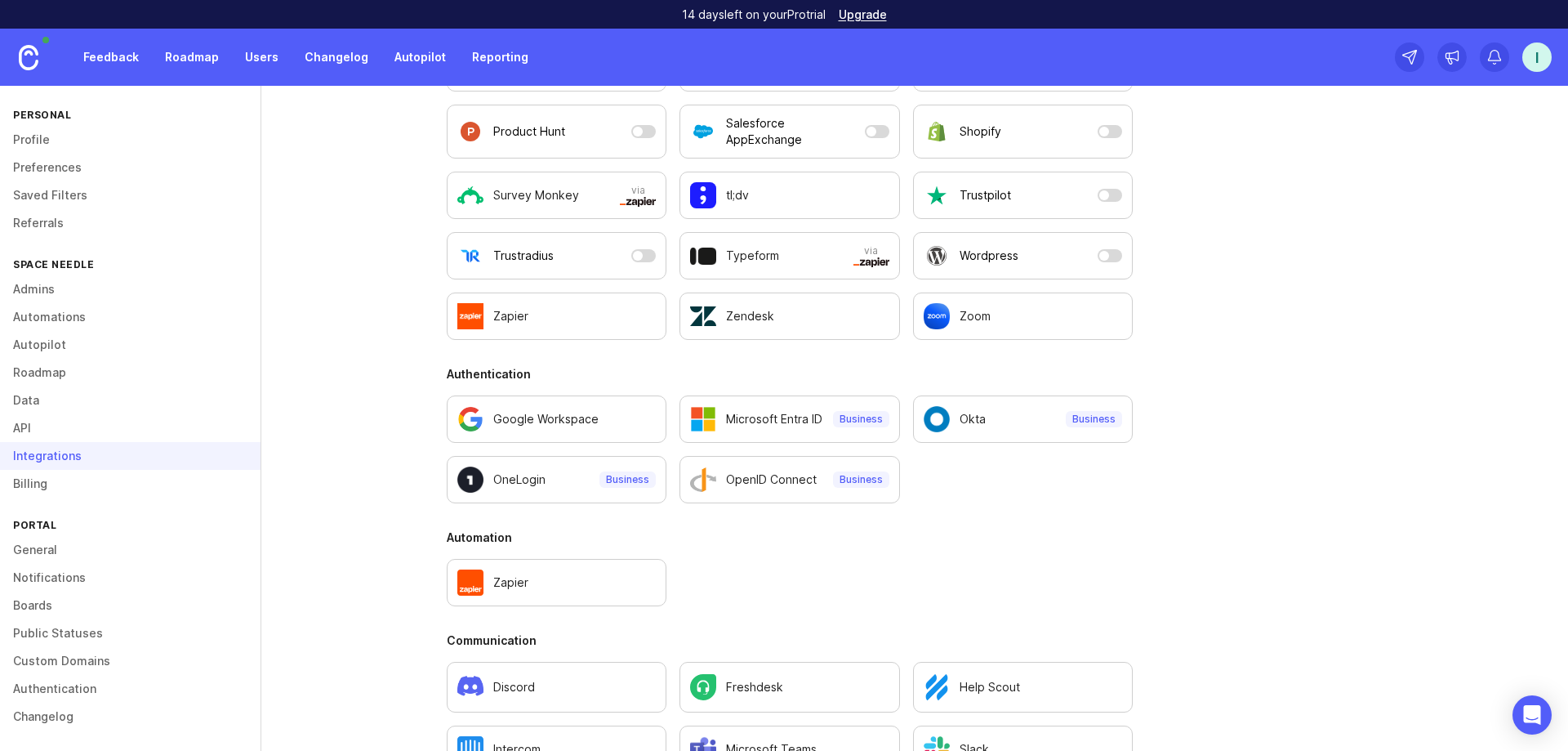
scroll to position [654, 0]
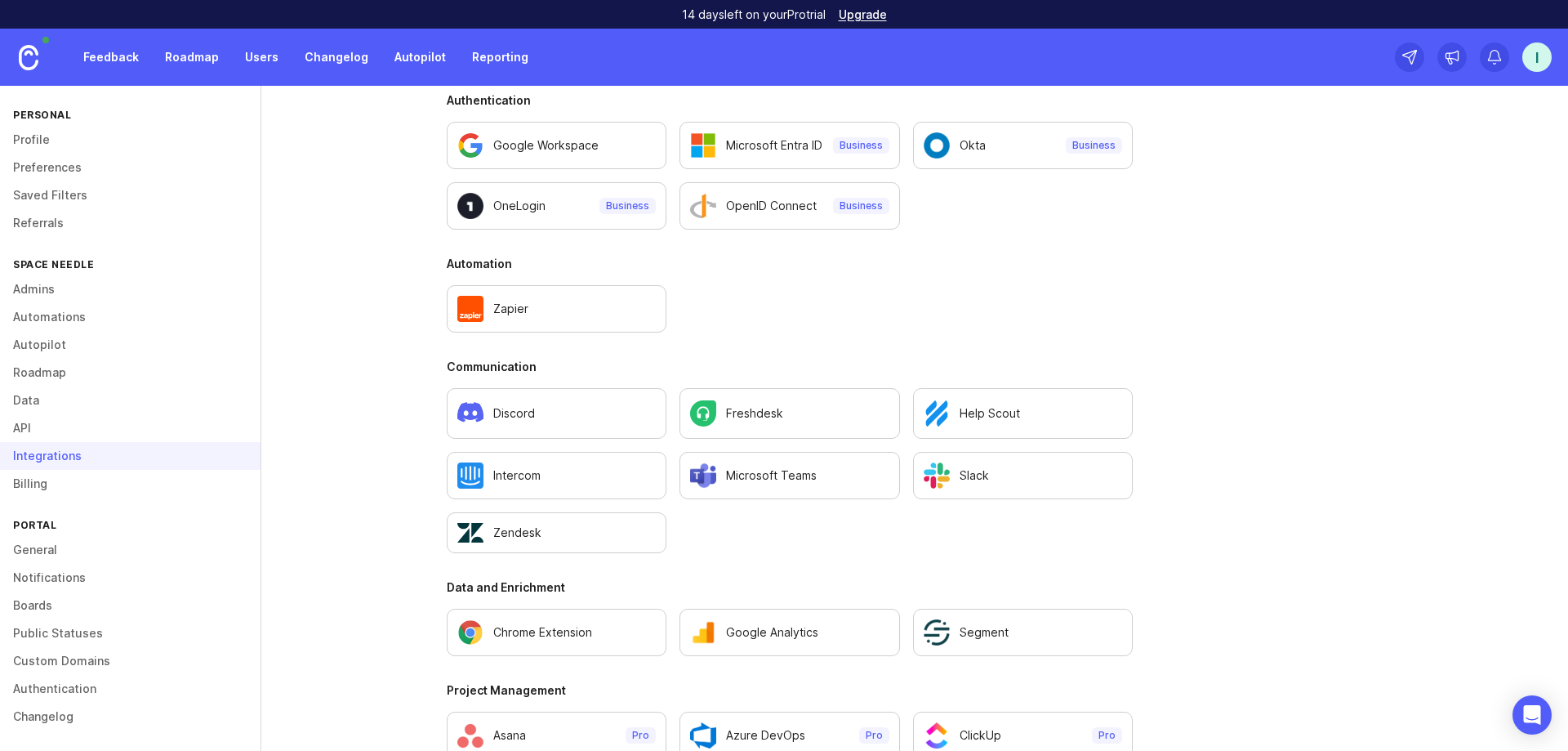
scroll to position [1022, 0]
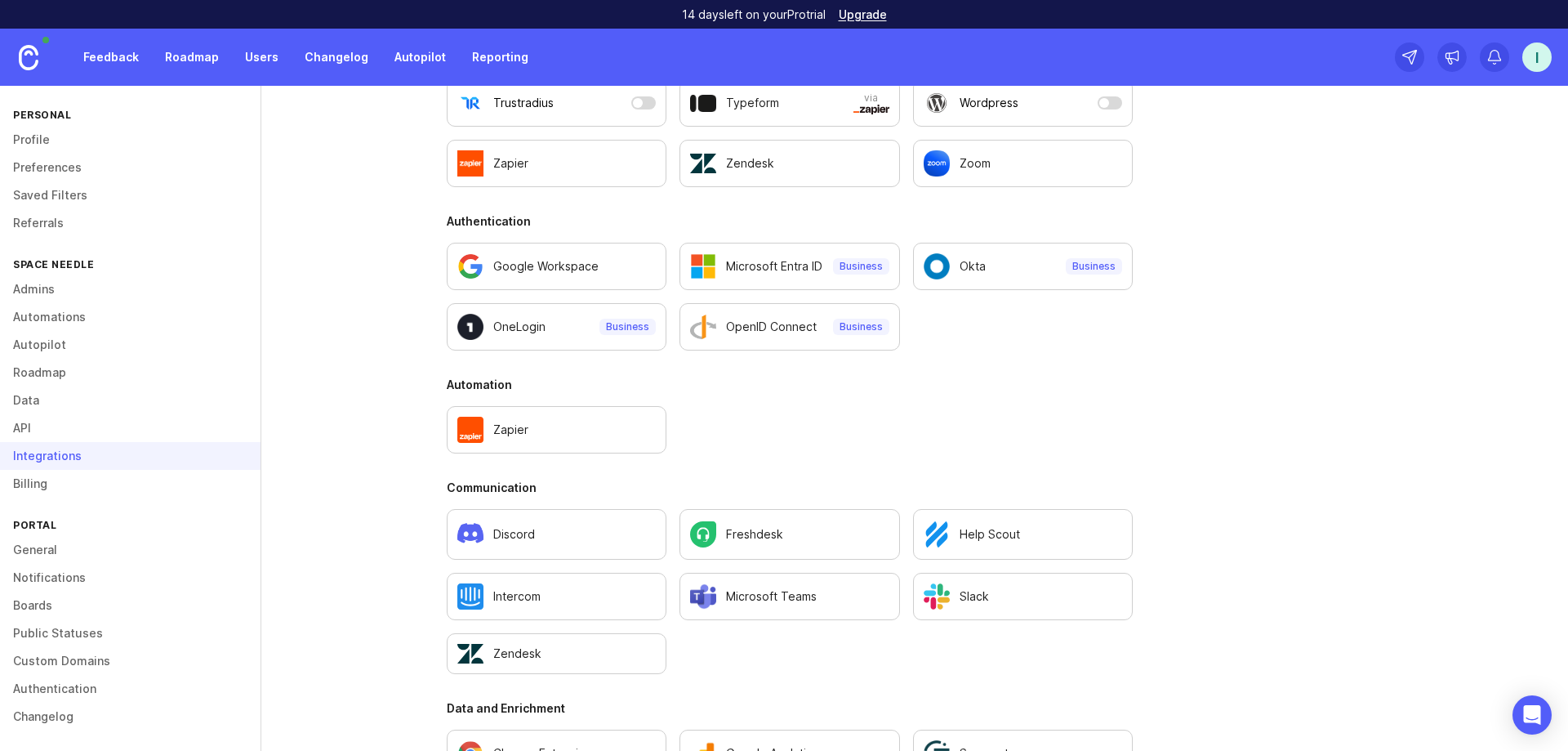
scroll to position [450, 0]
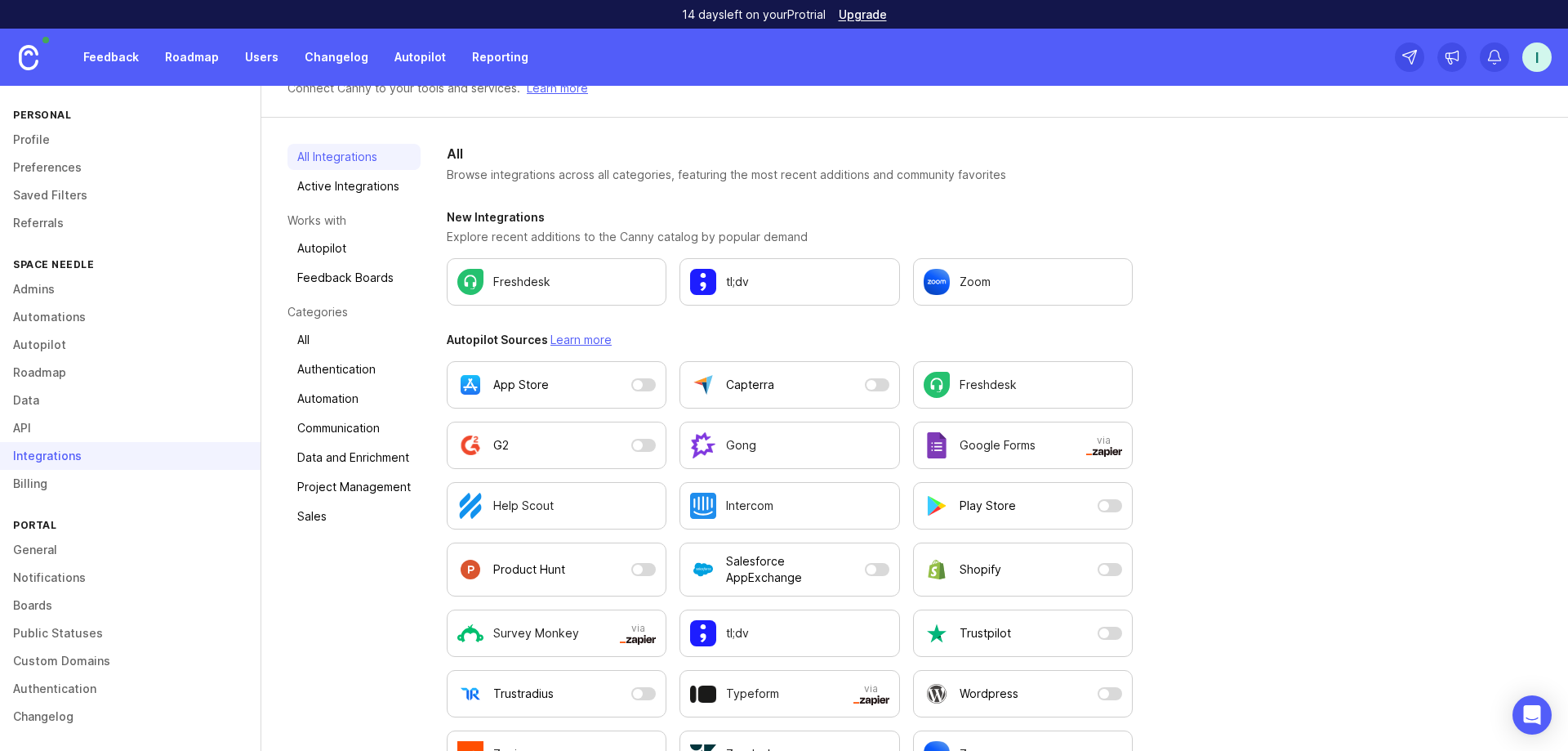
scroll to position [81, 0]
